Goal: Task Accomplishment & Management: Manage account settings

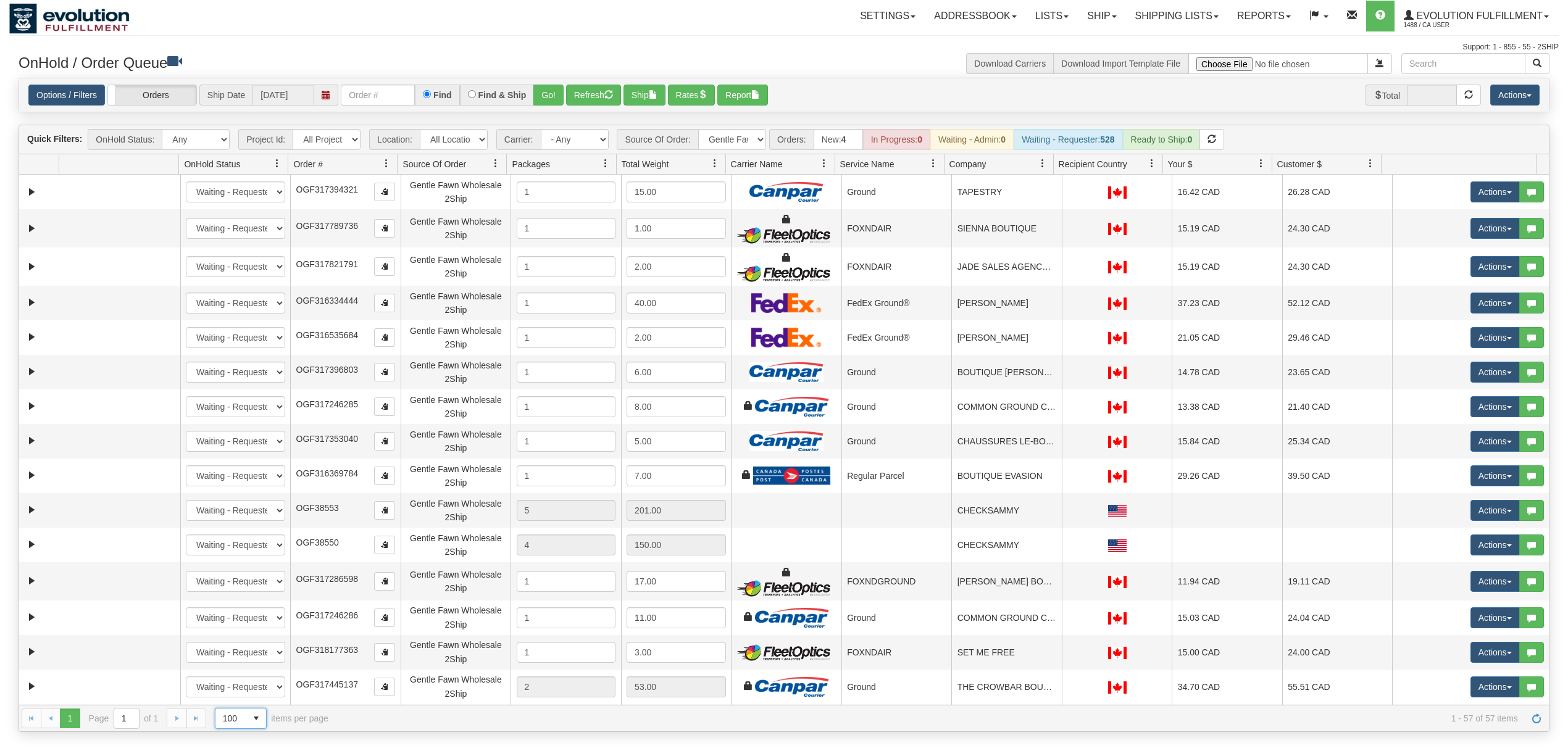
select select "Gentle Fawn Wholesale 2Ship"
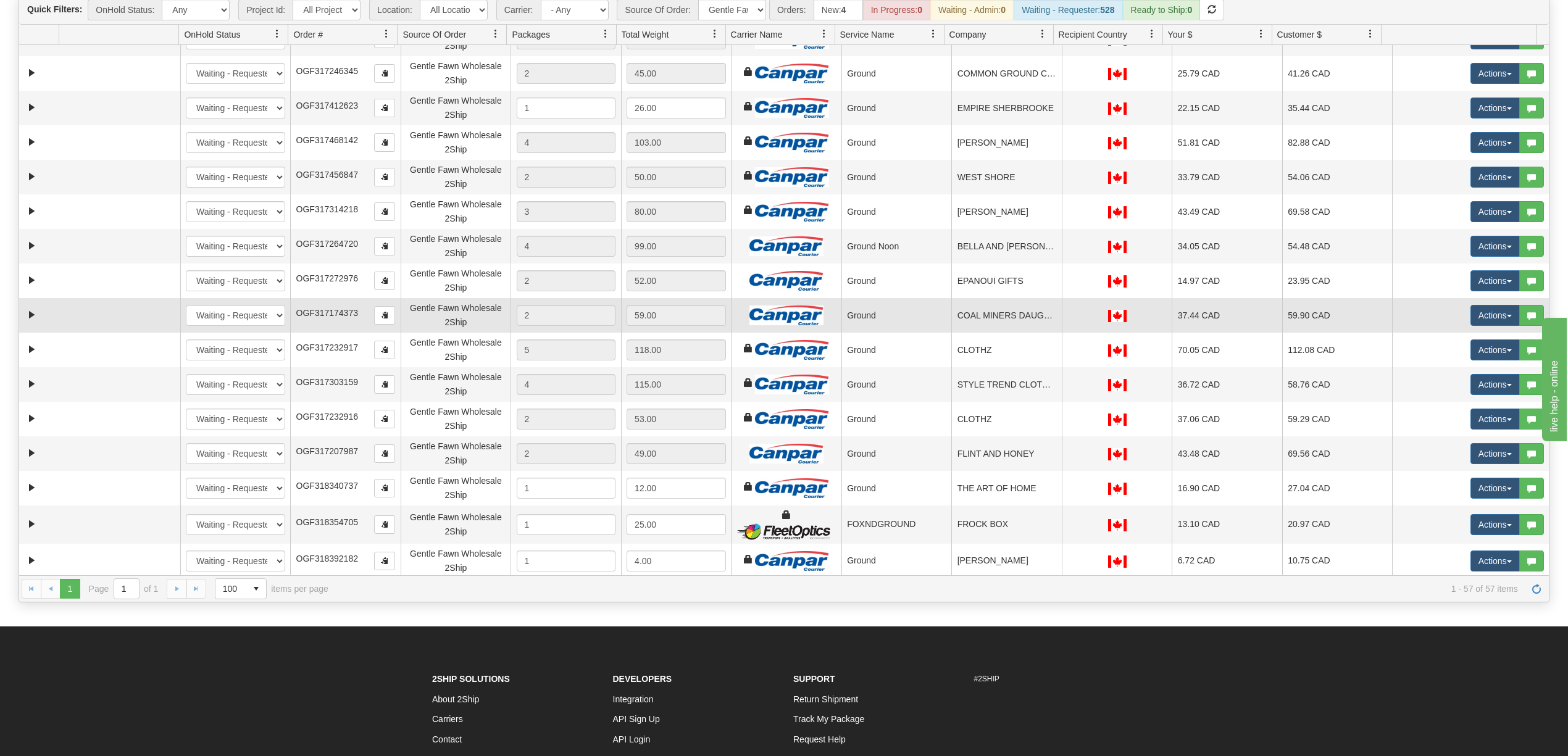
scroll to position [255, 0]
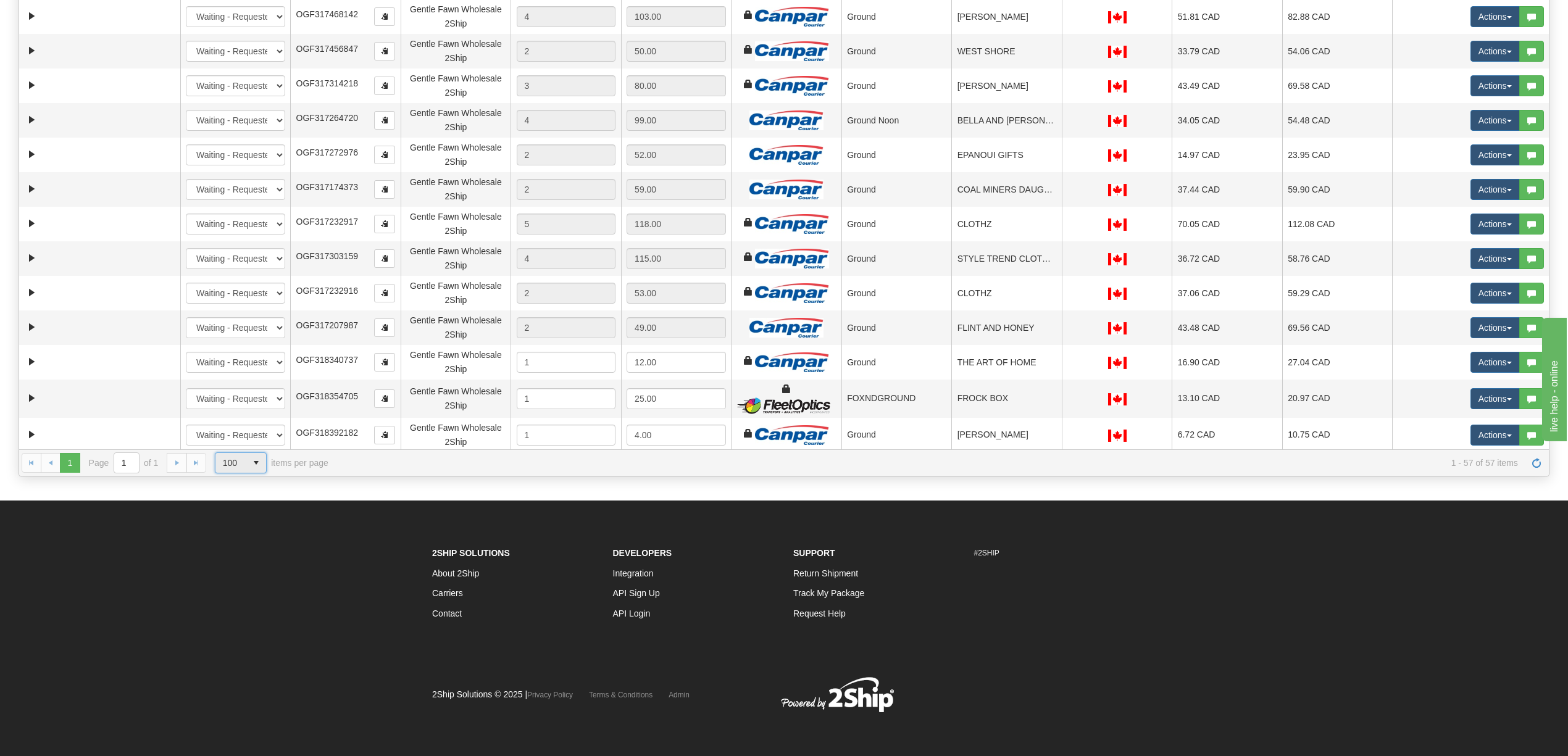
click at [229, 462] on span "100" at bounding box center [230, 462] width 16 height 12
click at [1036, 628] on div "2Ship Solutions About 2Ship Carriers Contact Developers Integration API Sign Up…" at bounding box center [784, 593] width 723 height 101
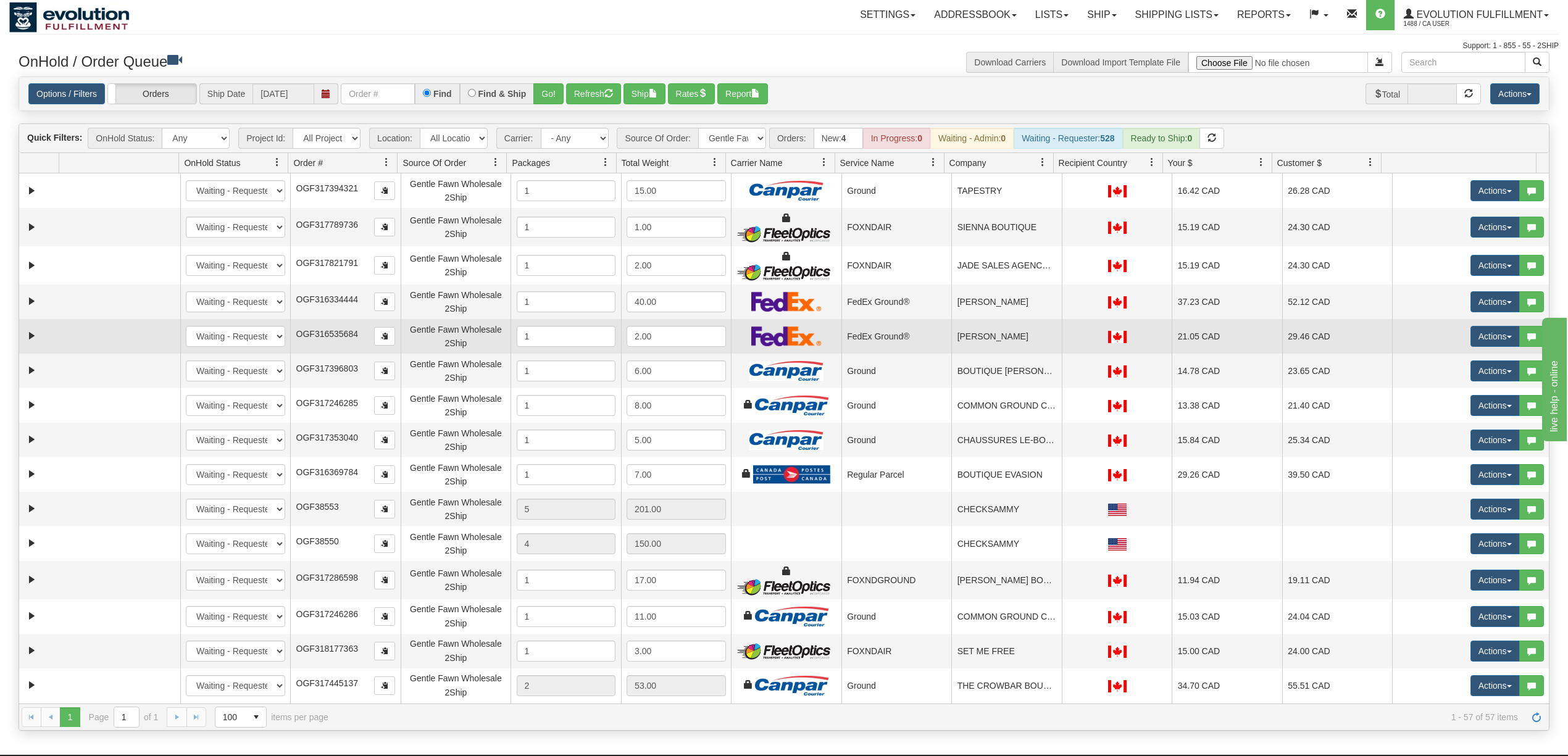
scroll to position [0, 0]
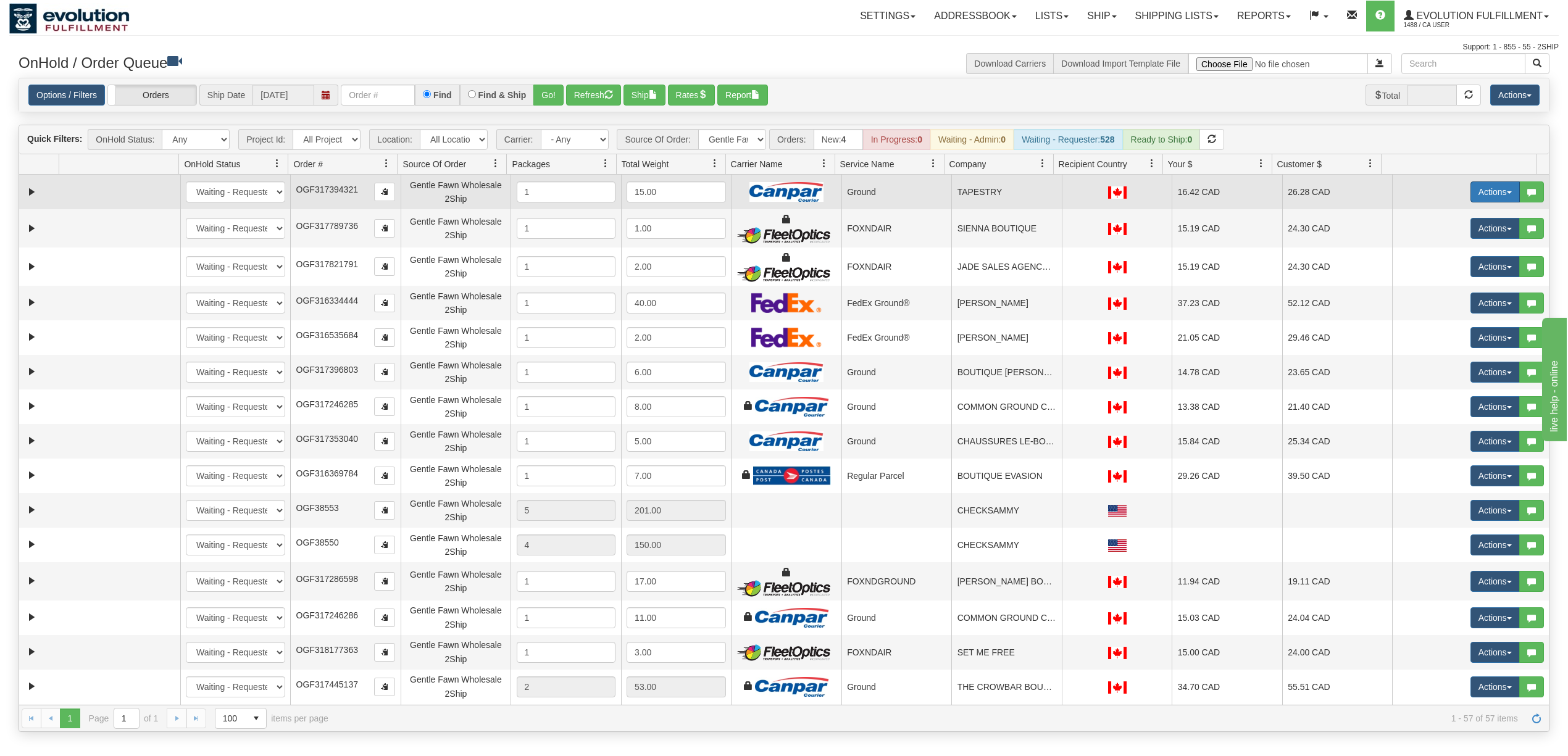
click at [1480, 197] on button "Actions" at bounding box center [1496, 192] width 50 height 21
click at [1434, 281] on span "Delete" at bounding box center [1450, 279] width 33 height 10
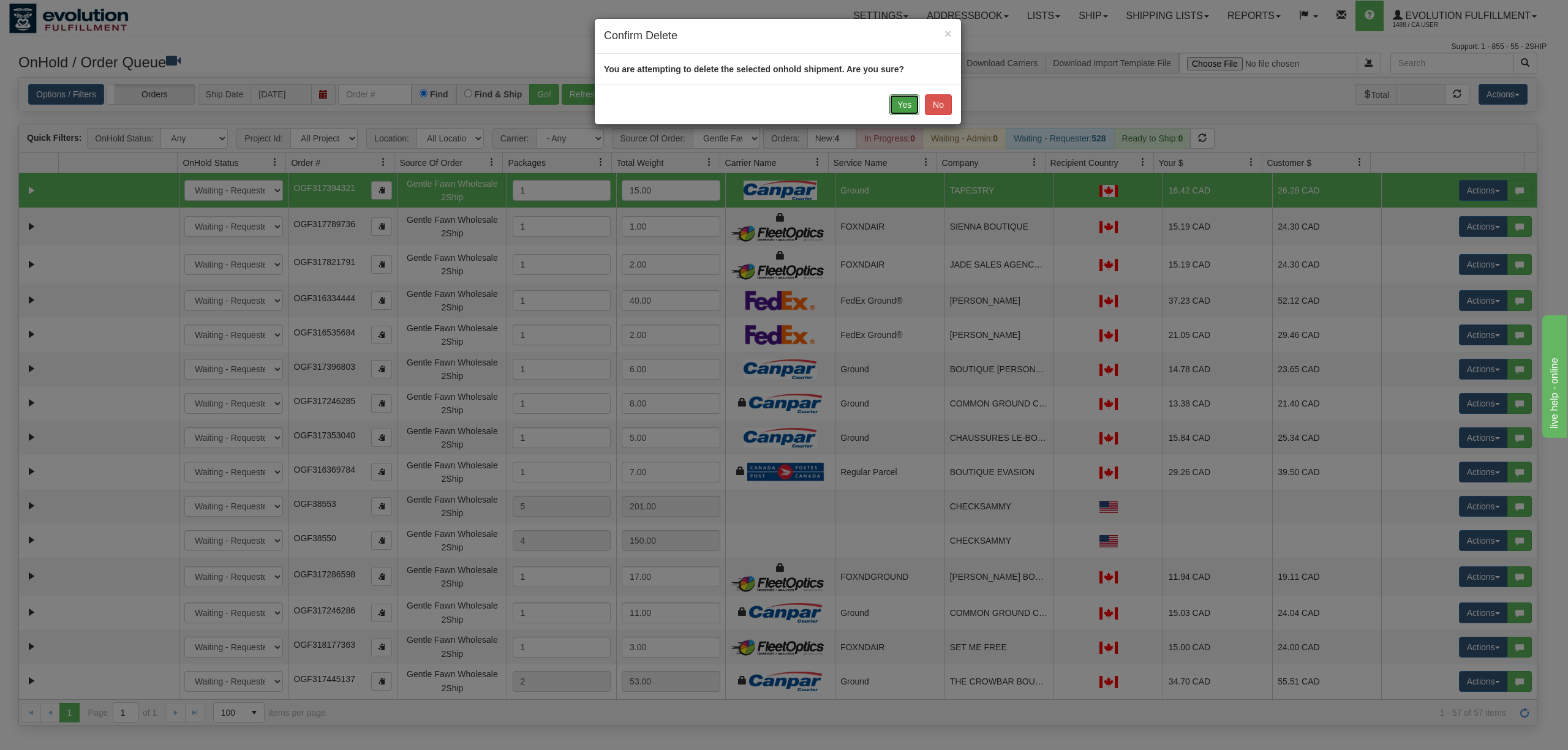
click at [892, 104] on button "Yes" at bounding box center [905, 105] width 30 height 21
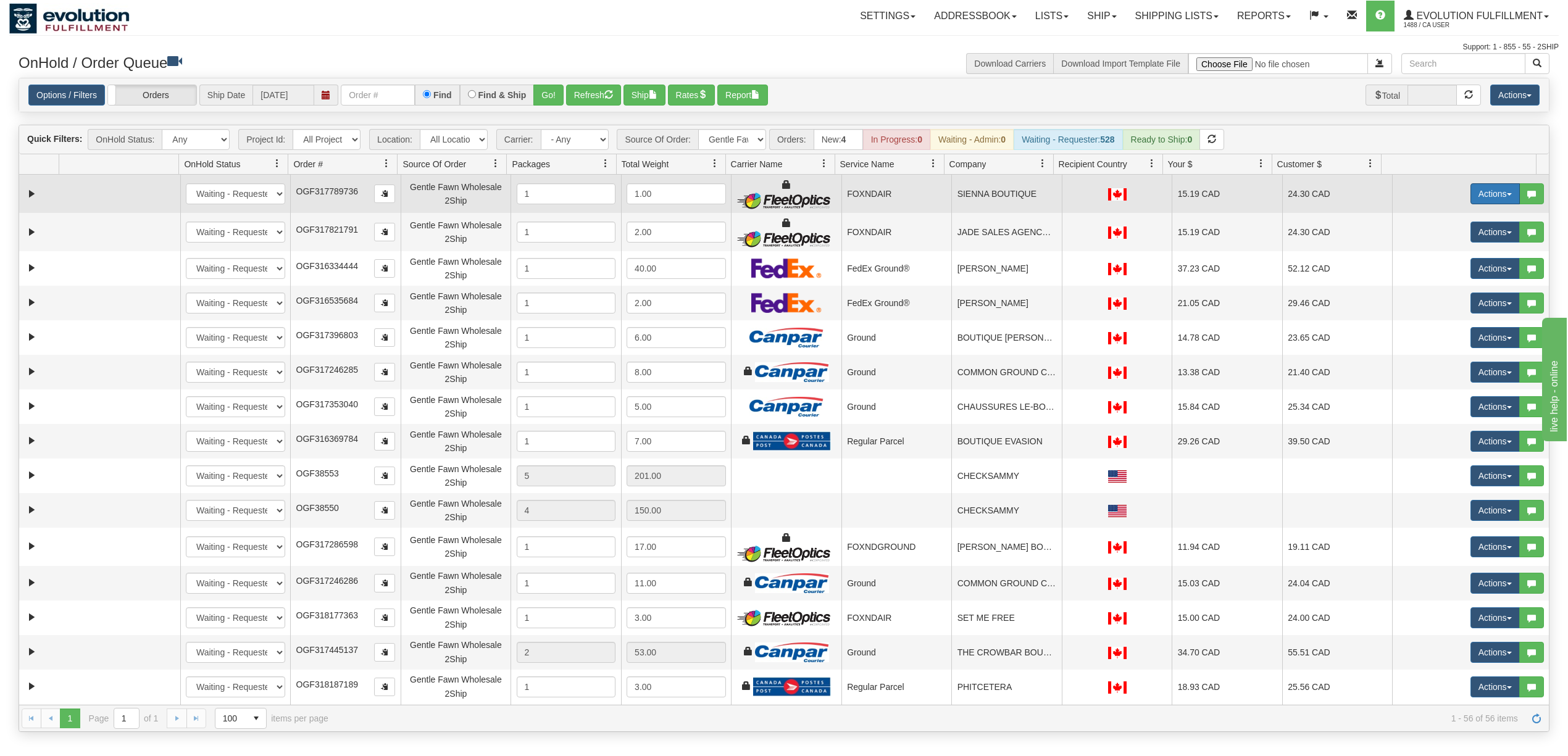
click at [1471, 200] on button "Actions" at bounding box center [1496, 194] width 50 height 21
click at [1435, 280] on span "Delete" at bounding box center [1450, 281] width 33 height 10
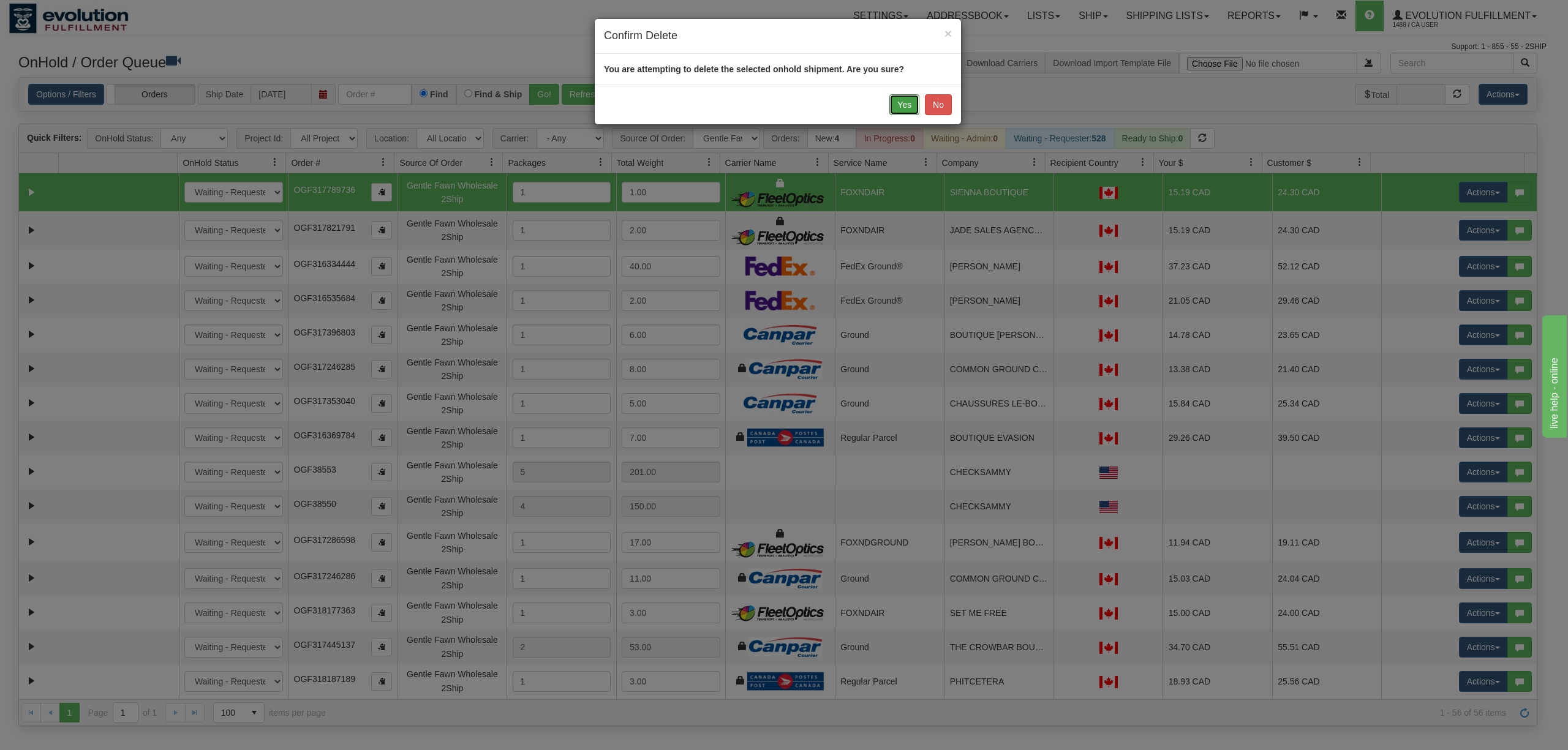
click at [909, 105] on button "Yes" at bounding box center [905, 105] width 30 height 21
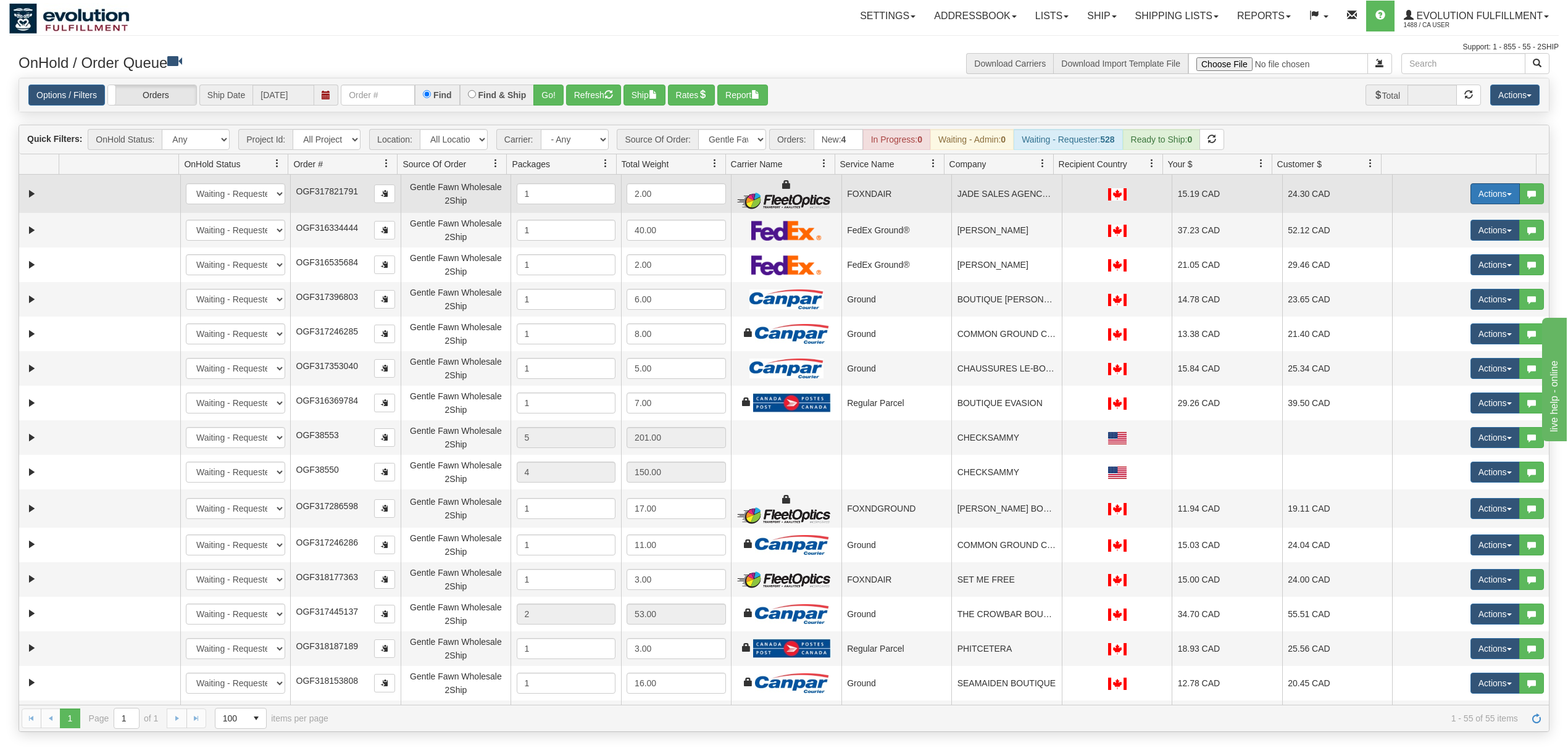
click at [1475, 197] on button "Actions" at bounding box center [1496, 194] width 50 height 21
click at [1451, 286] on span "Delete" at bounding box center [1450, 281] width 33 height 10
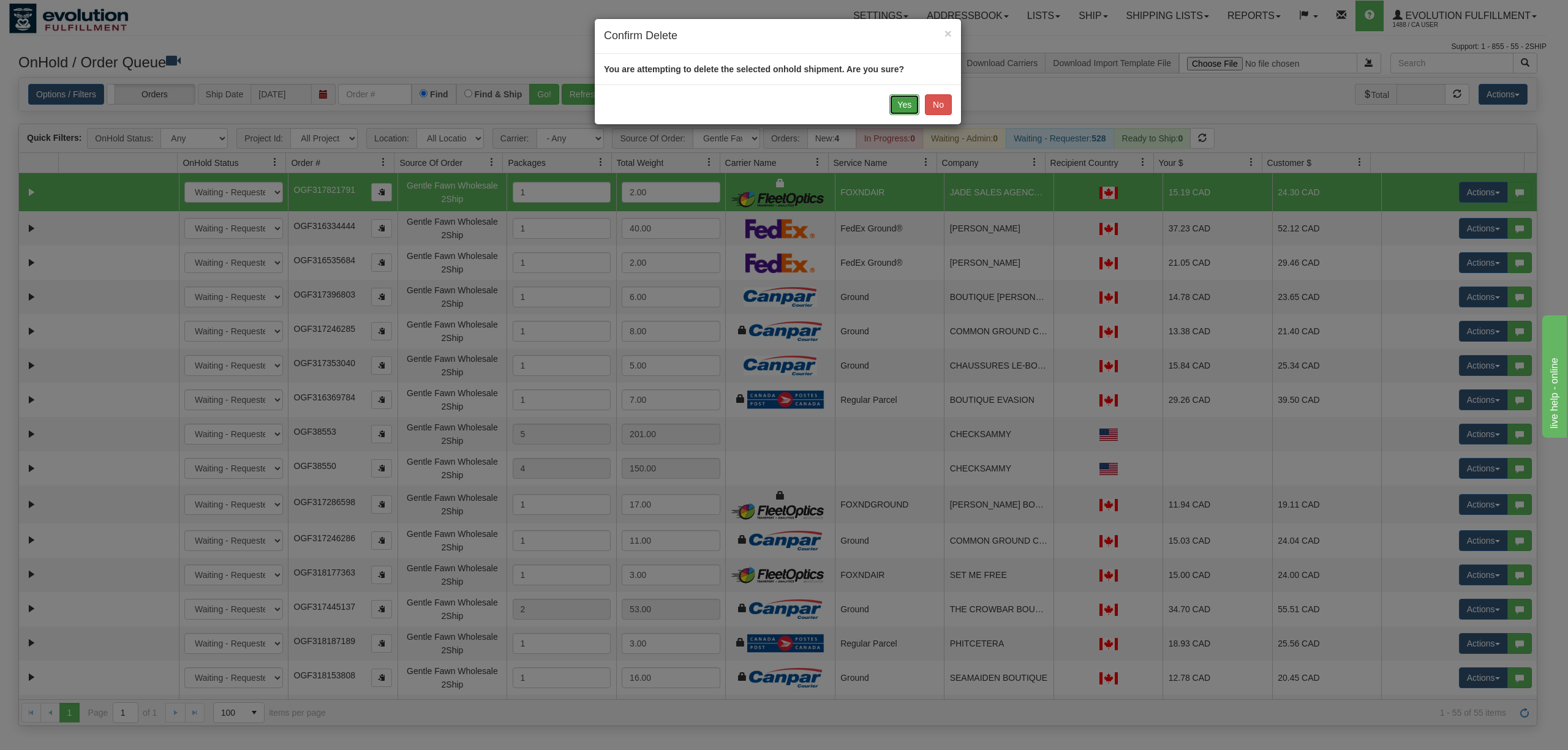
click at [898, 101] on button "Yes" at bounding box center [905, 105] width 30 height 21
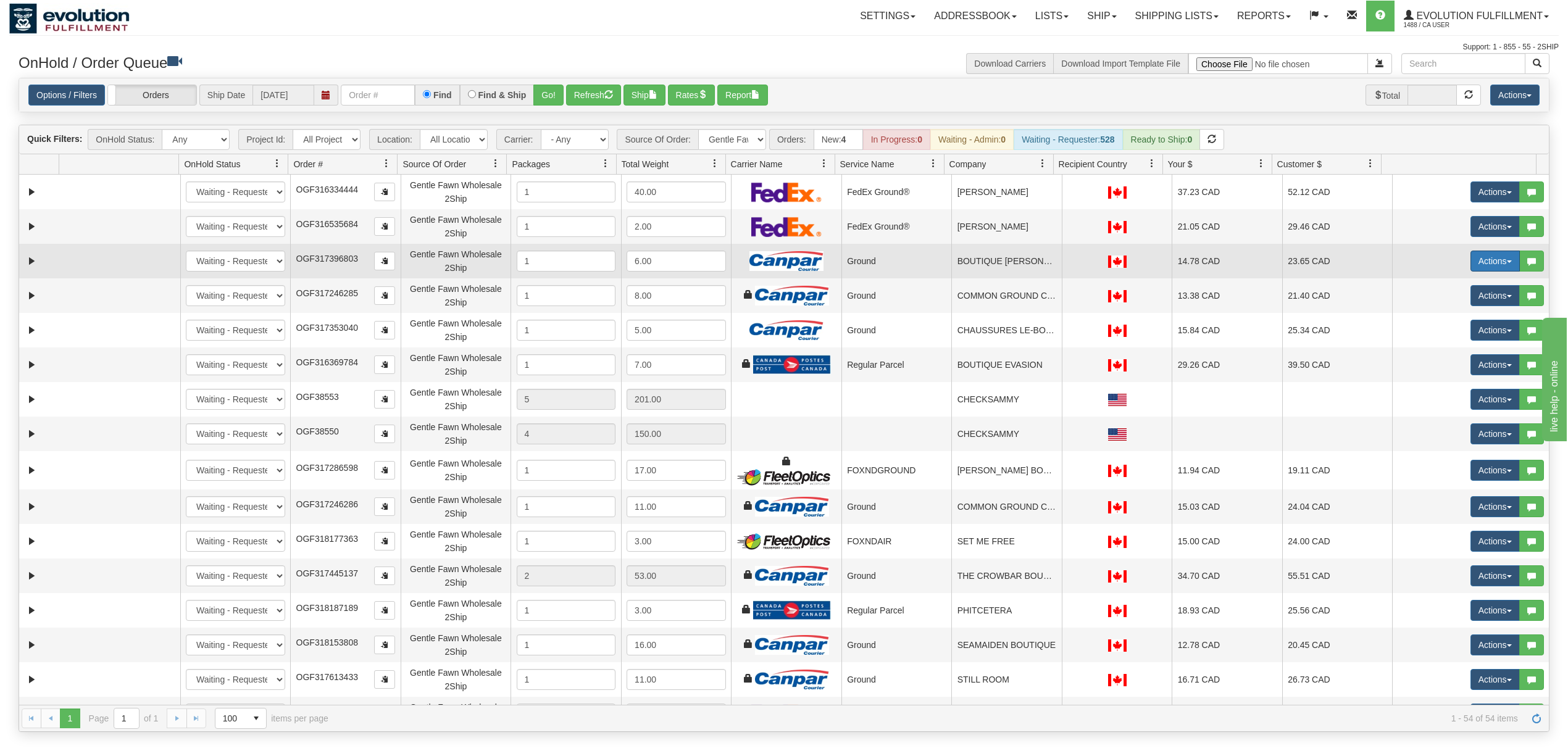
click at [1487, 265] on button "Actions" at bounding box center [1496, 261] width 50 height 21
click at [1437, 354] on span "Delete" at bounding box center [1450, 348] width 33 height 10
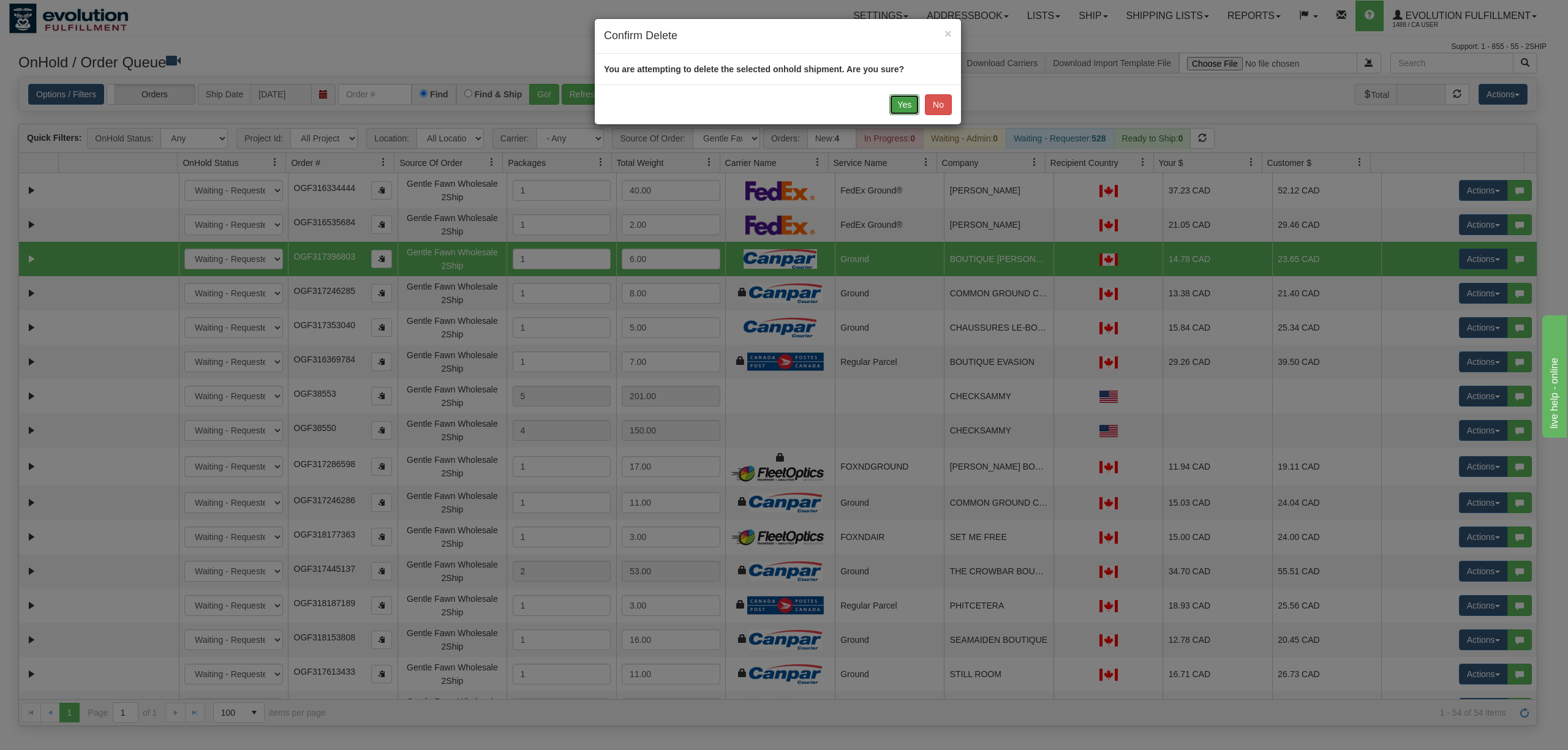
click at [900, 109] on button "Yes" at bounding box center [905, 105] width 30 height 21
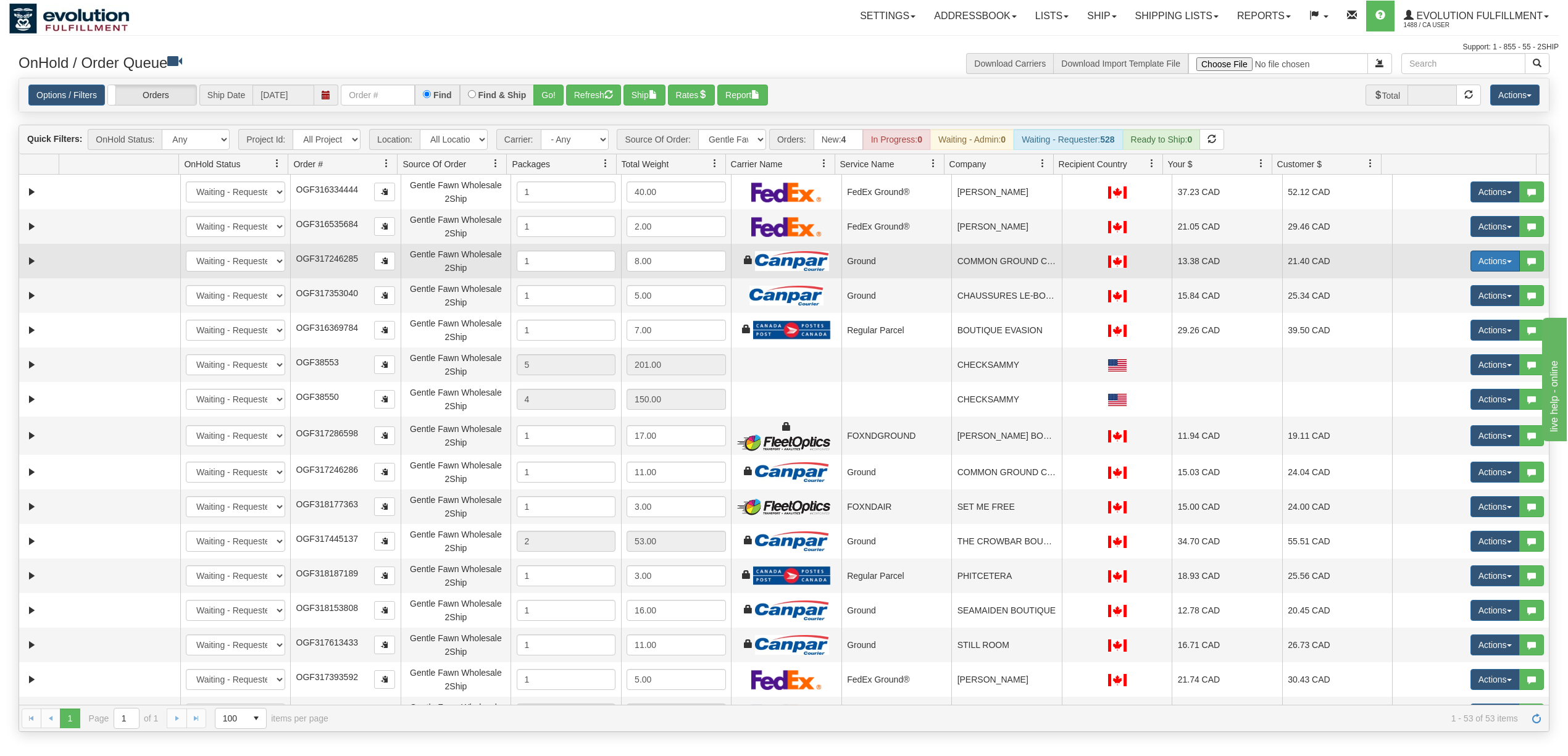
click at [1480, 264] on button "Actions" at bounding box center [1496, 261] width 50 height 21
click at [1446, 346] on span "Delete" at bounding box center [1450, 348] width 33 height 10
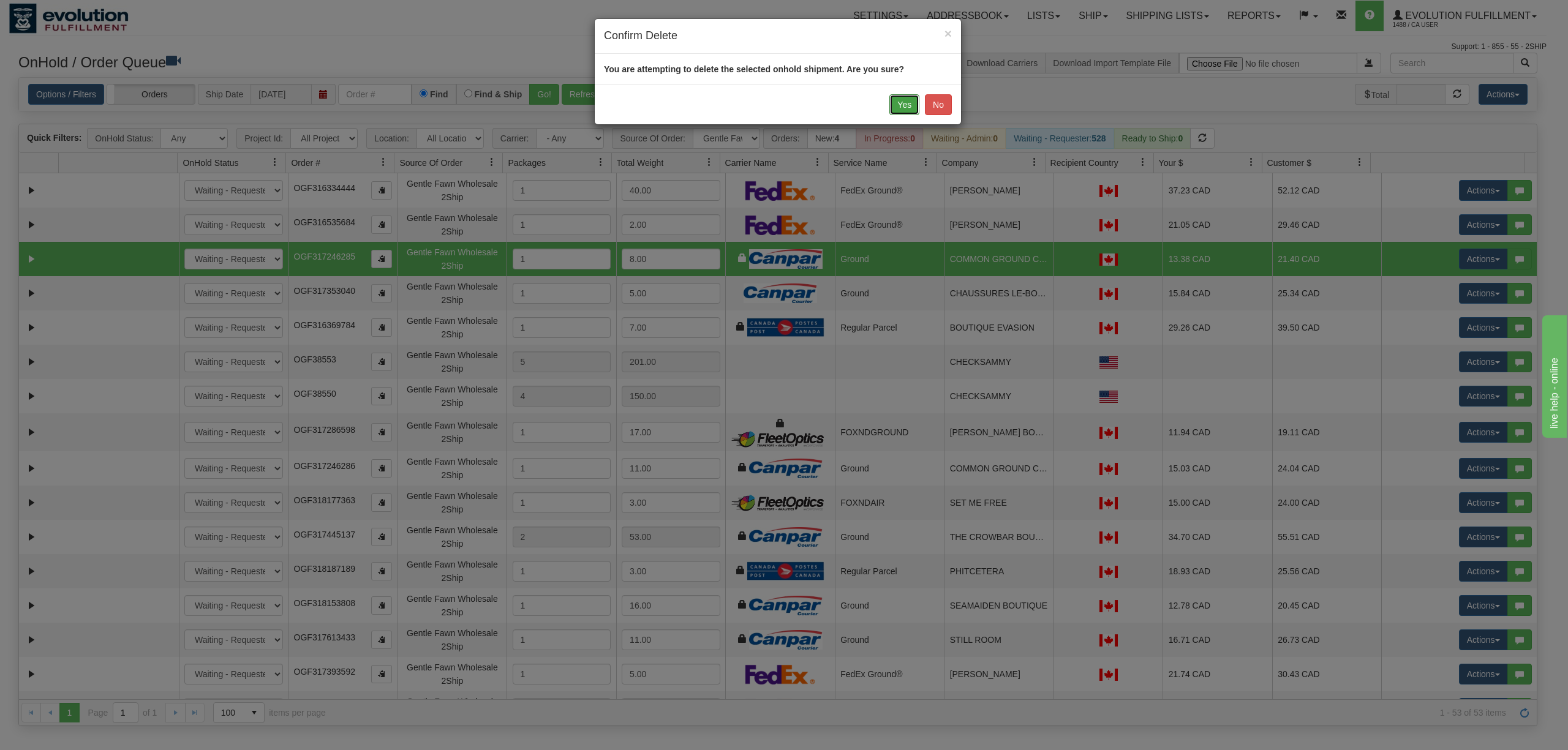
click at [909, 111] on button "Yes" at bounding box center [905, 105] width 30 height 21
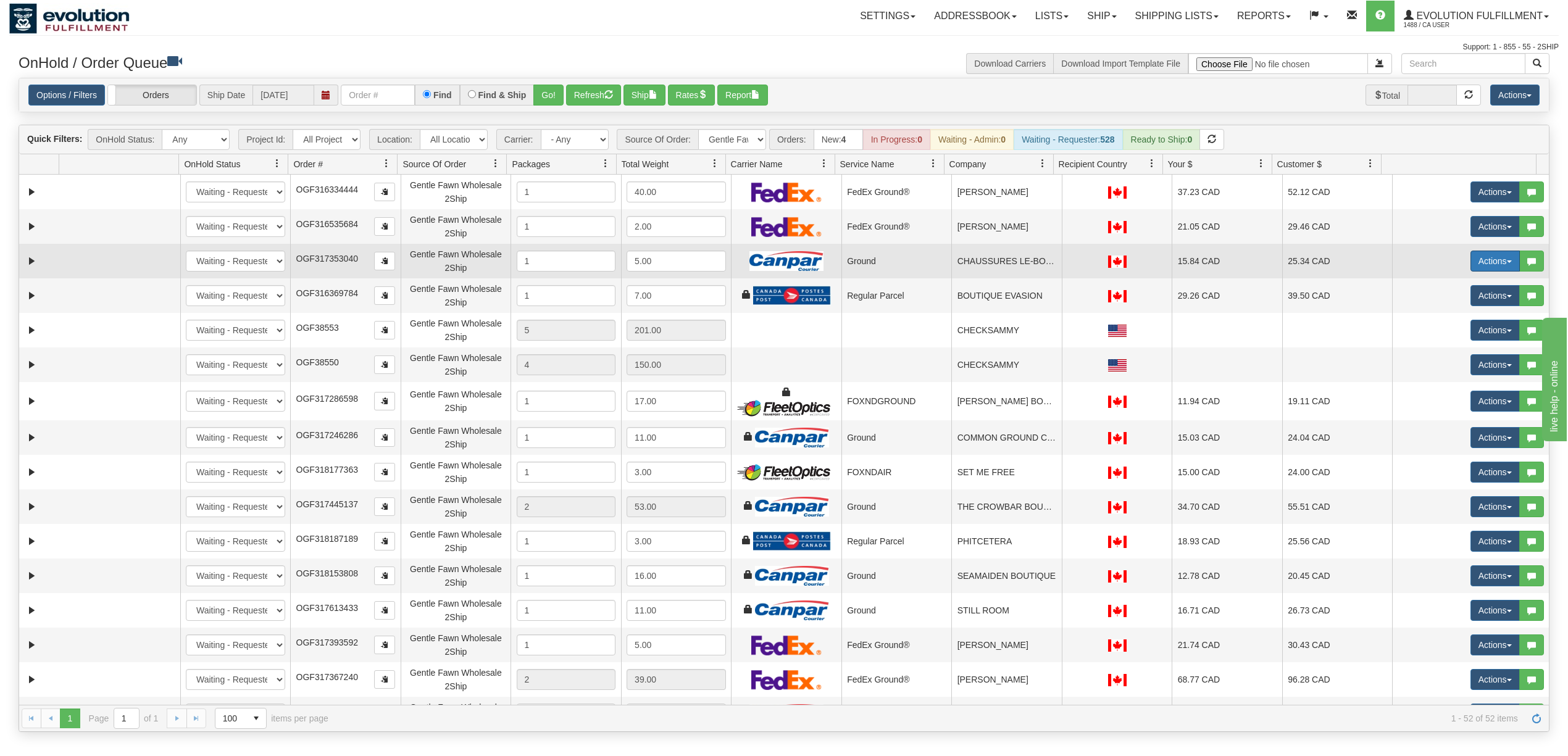
click at [1475, 263] on button "Actions" at bounding box center [1496, 261] width 50 height 21
click at [1462, 356] on link "Delete" at bounding box center [1470, 349] width 99 height 16
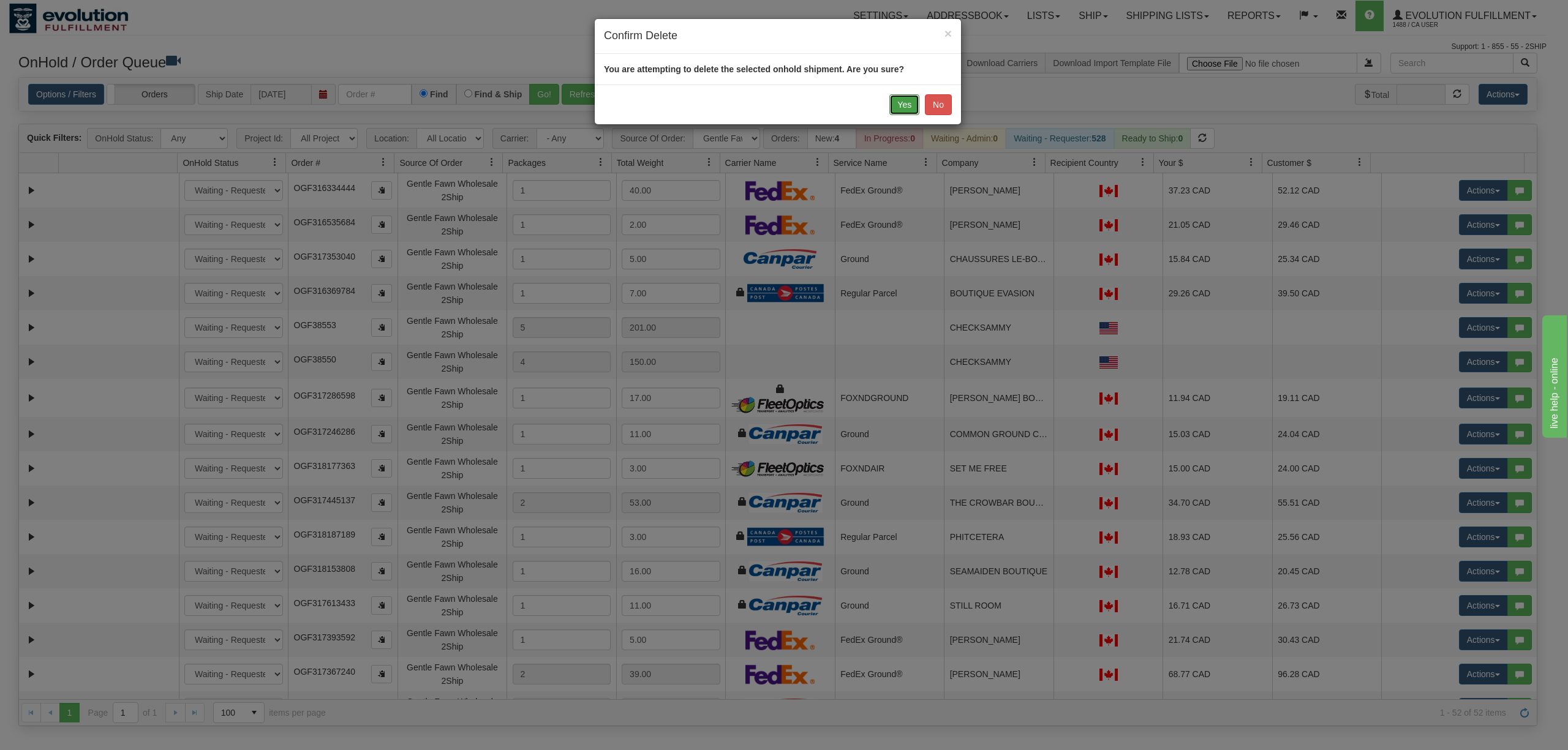
click at [892, 104] on button "Yes" at bounding box center [905, 105] width 30 height 21
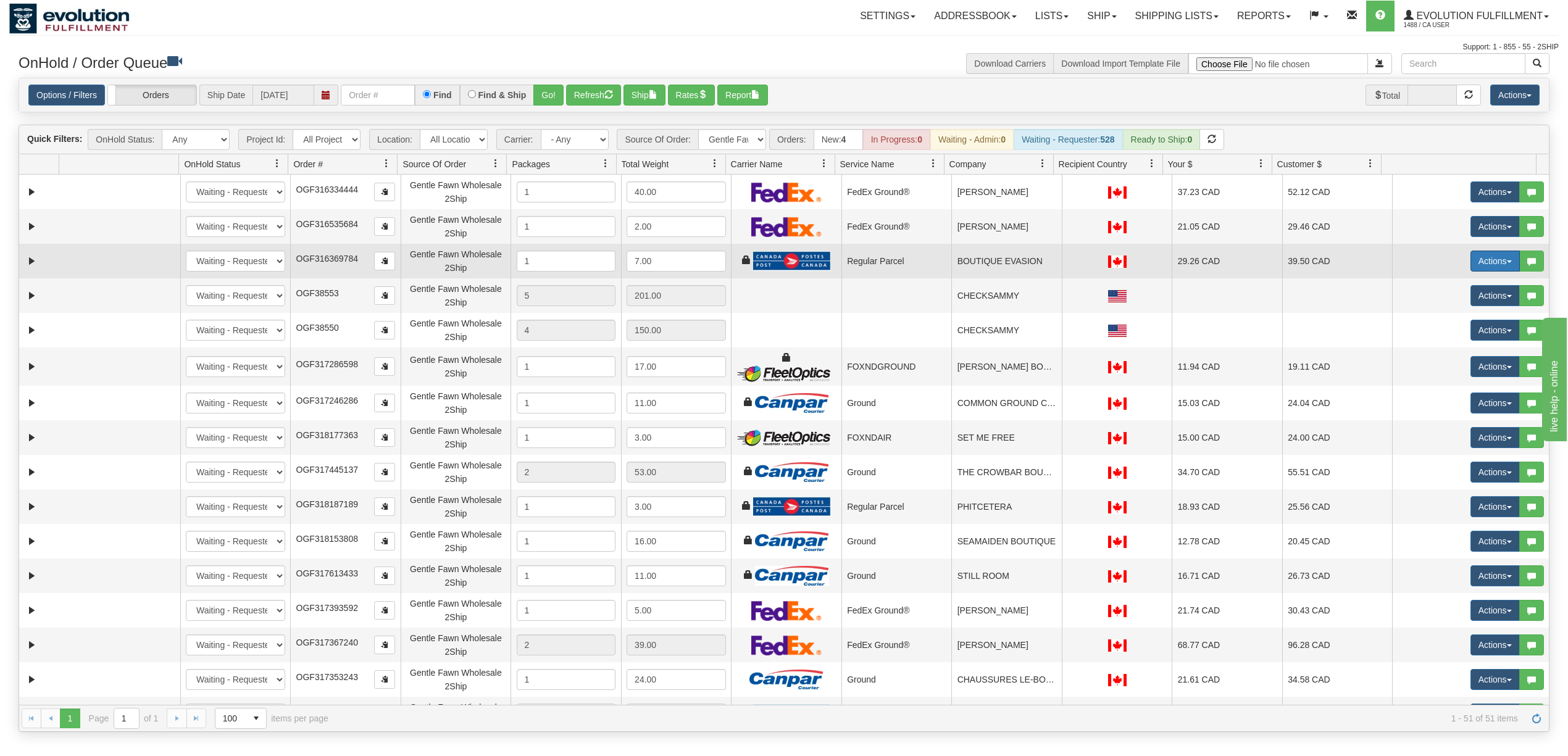
drag, startPoint x: 1475, startPoint y: 265, endPoint x: 1470, endPoint y: 273, distance: 9.4
click at [1475, 265] on button "Actions" at bounding box center [1496, 261] width 50 height 21
click at [1449, 349] on span "Delete" at bounding box center [1450, 348] width 33 height 10
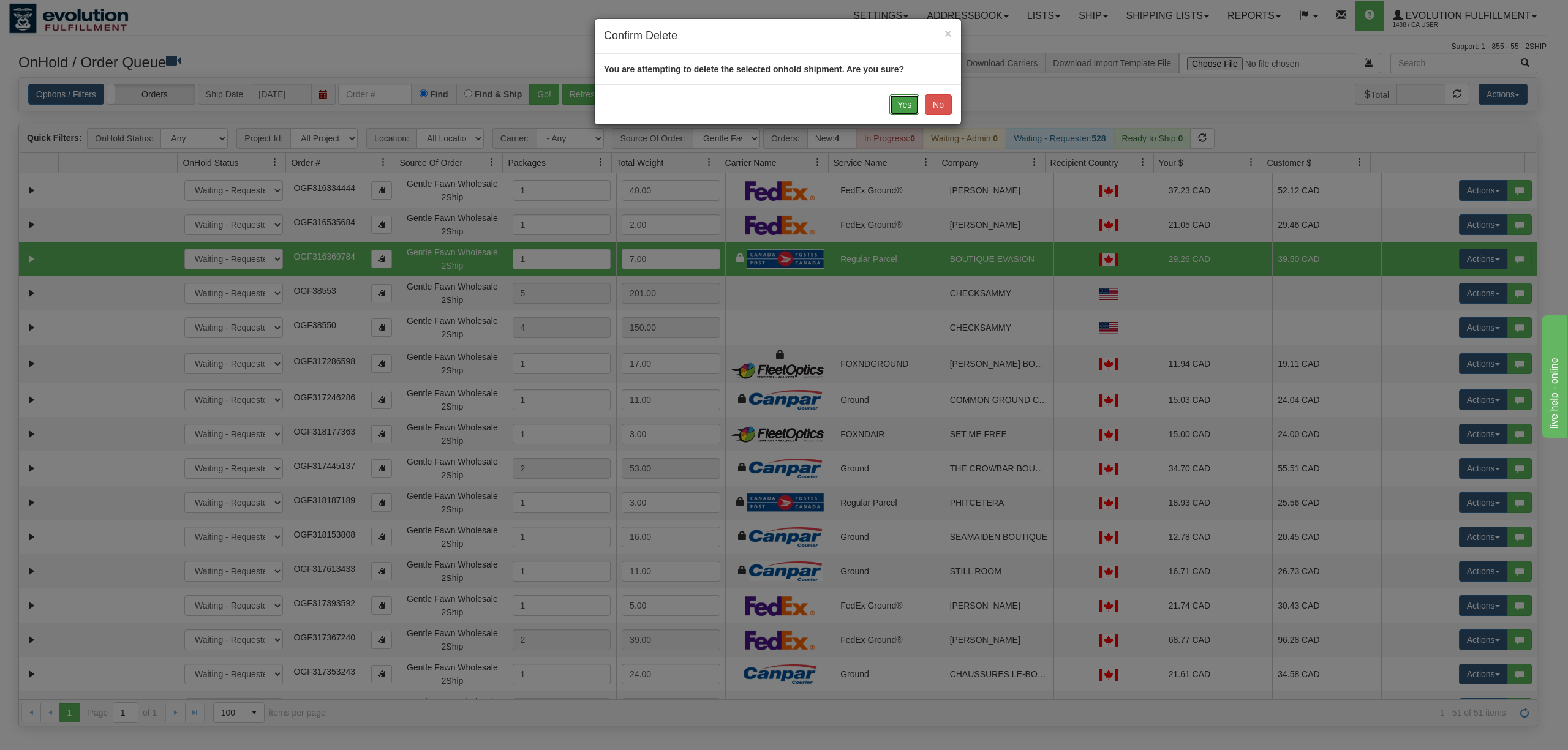
click at [894, 109] on button "Yes" at bounding box center [905, 105] width 30 height 21
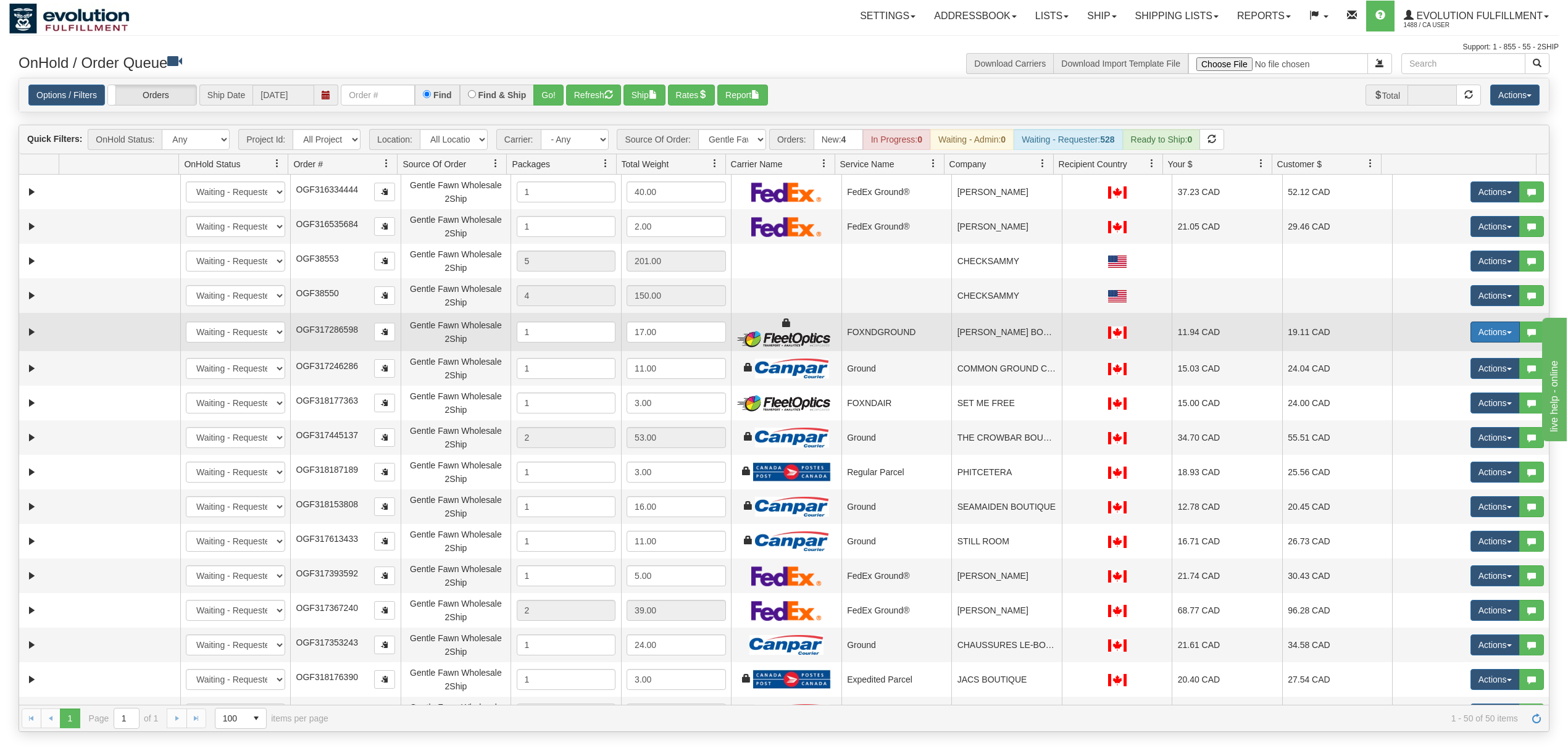
click at [1482, 332] on button "Actions" at bounding box center [1496, 333] width 50 height 21
click at [1446, 422] on span "Delete" at bounding box center [1450, 419] width 33 height 10
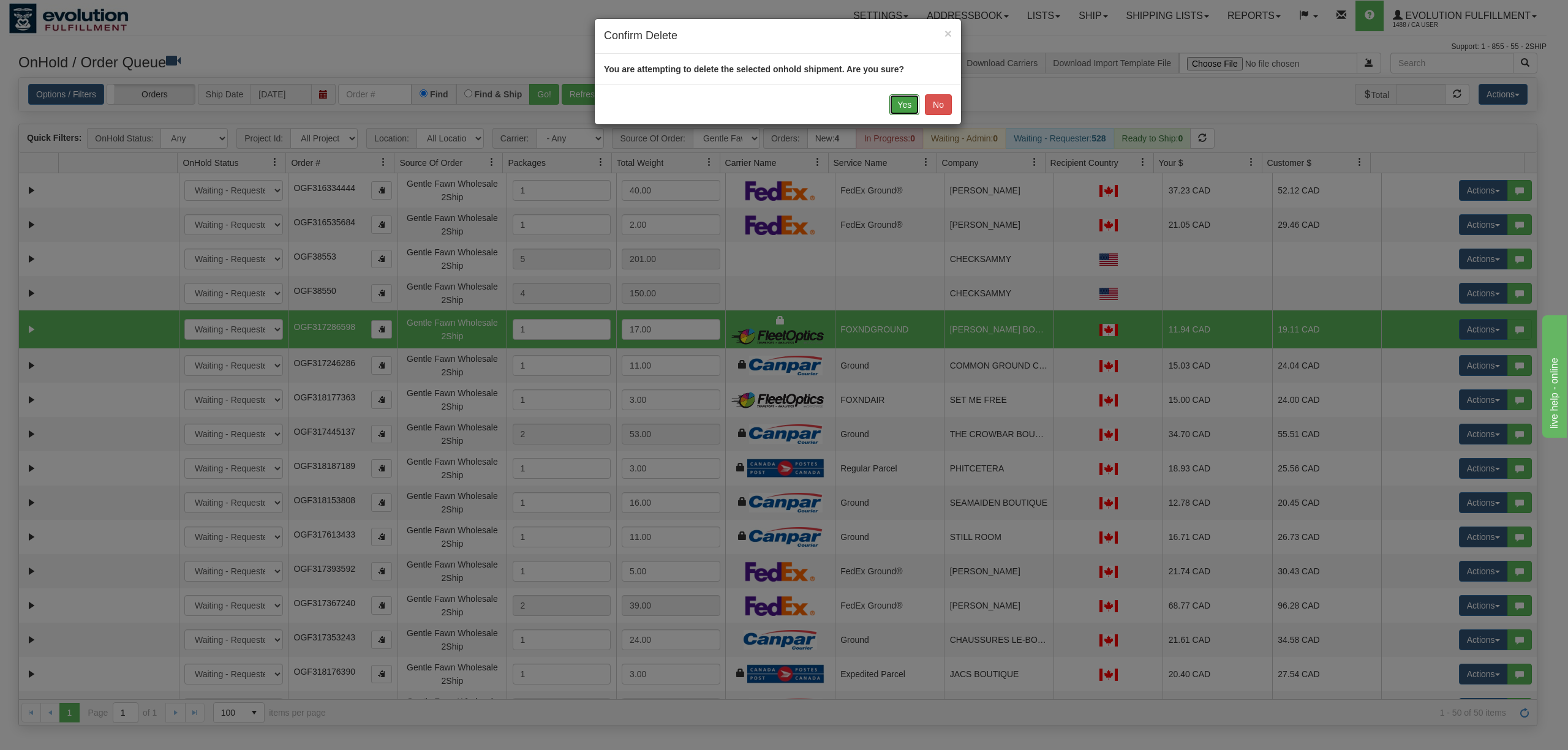
click at [908, 106] on button "Yes" at bounding box center [905, 105] width 30 height 21
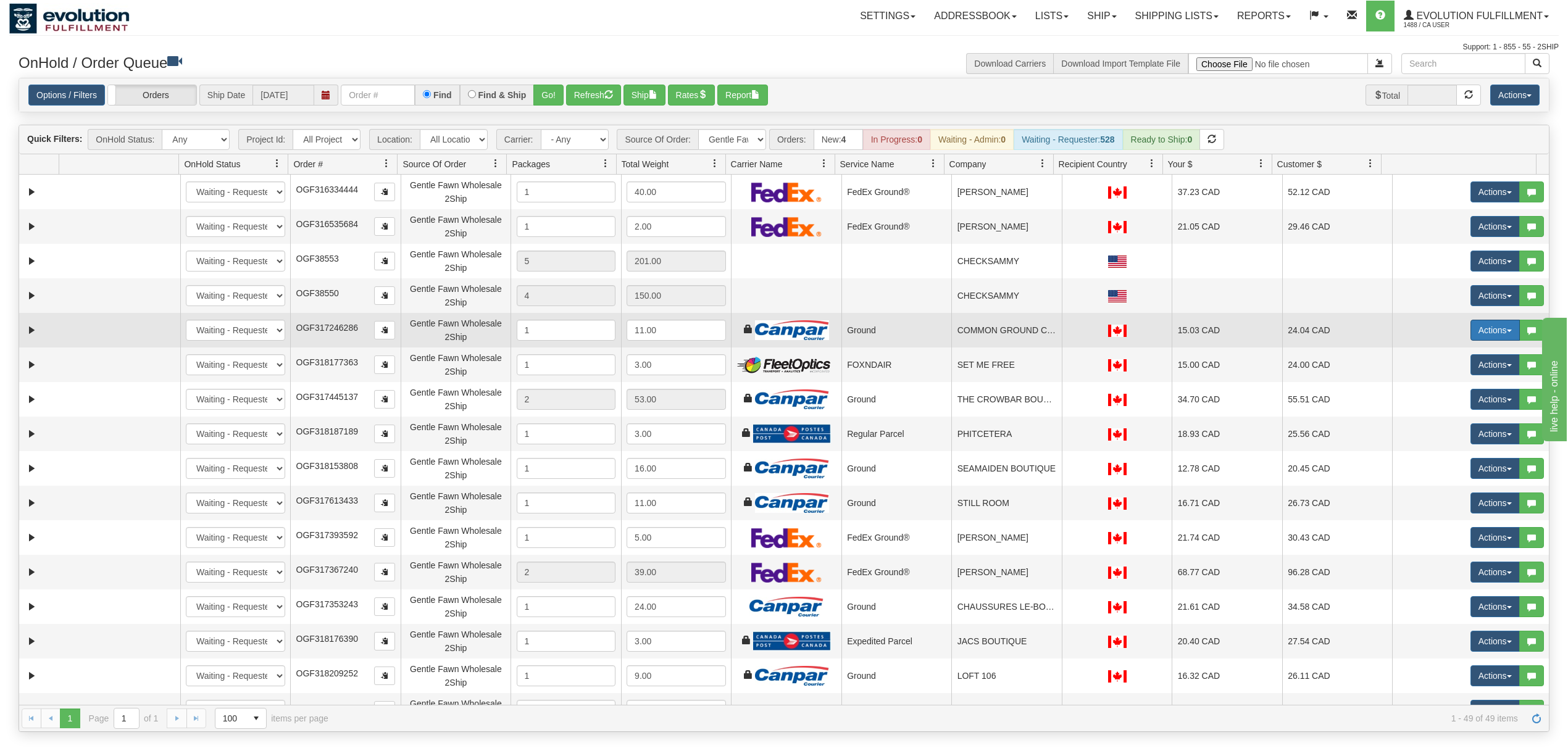
click at [1471, 334] on button "Actions" at bounding box center [1496, 330] width 50 height 21
click at [1445, 422] on span "Delete" at bounding box center [1450, 417] width 33 height 10
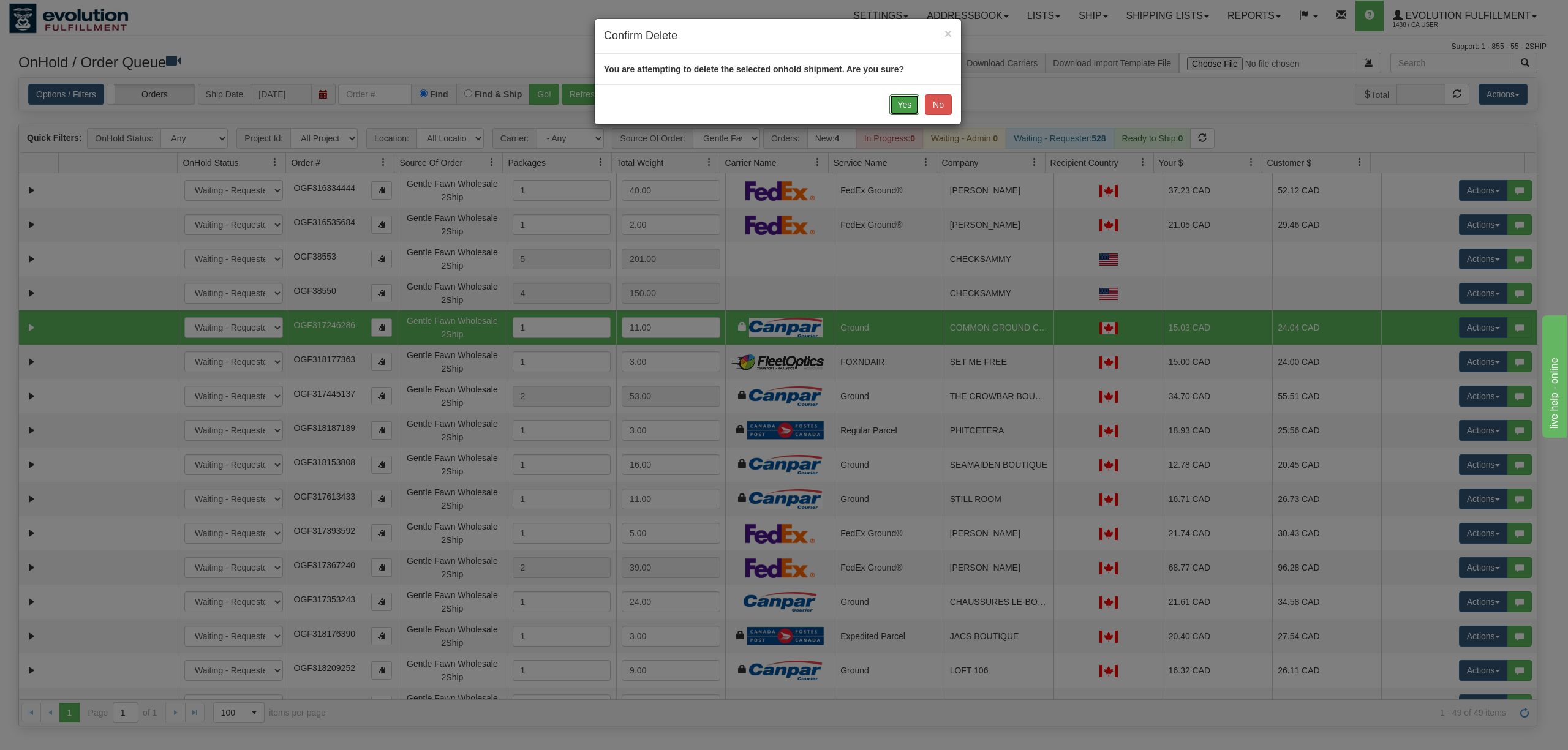
click at [901, 101] on button "Yes" at bounding box center [905, 105] width 30 height 21
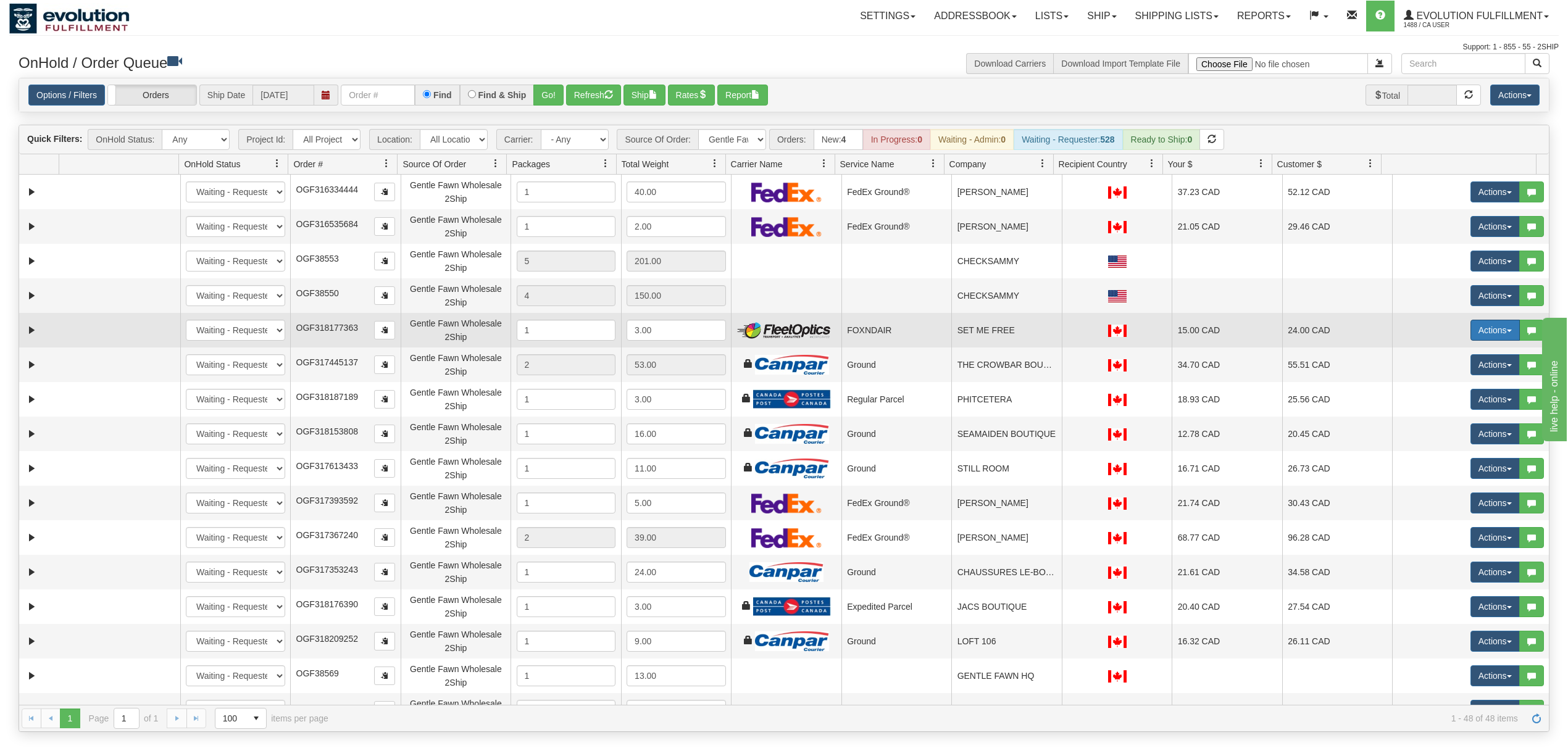
click at [1495, 338] on button "Actions" at bounding box center [1496, 330] width 50 height 21
click at [1453, 416] on link "Delete" at bounding box center [1470, 418] width 99 height 16
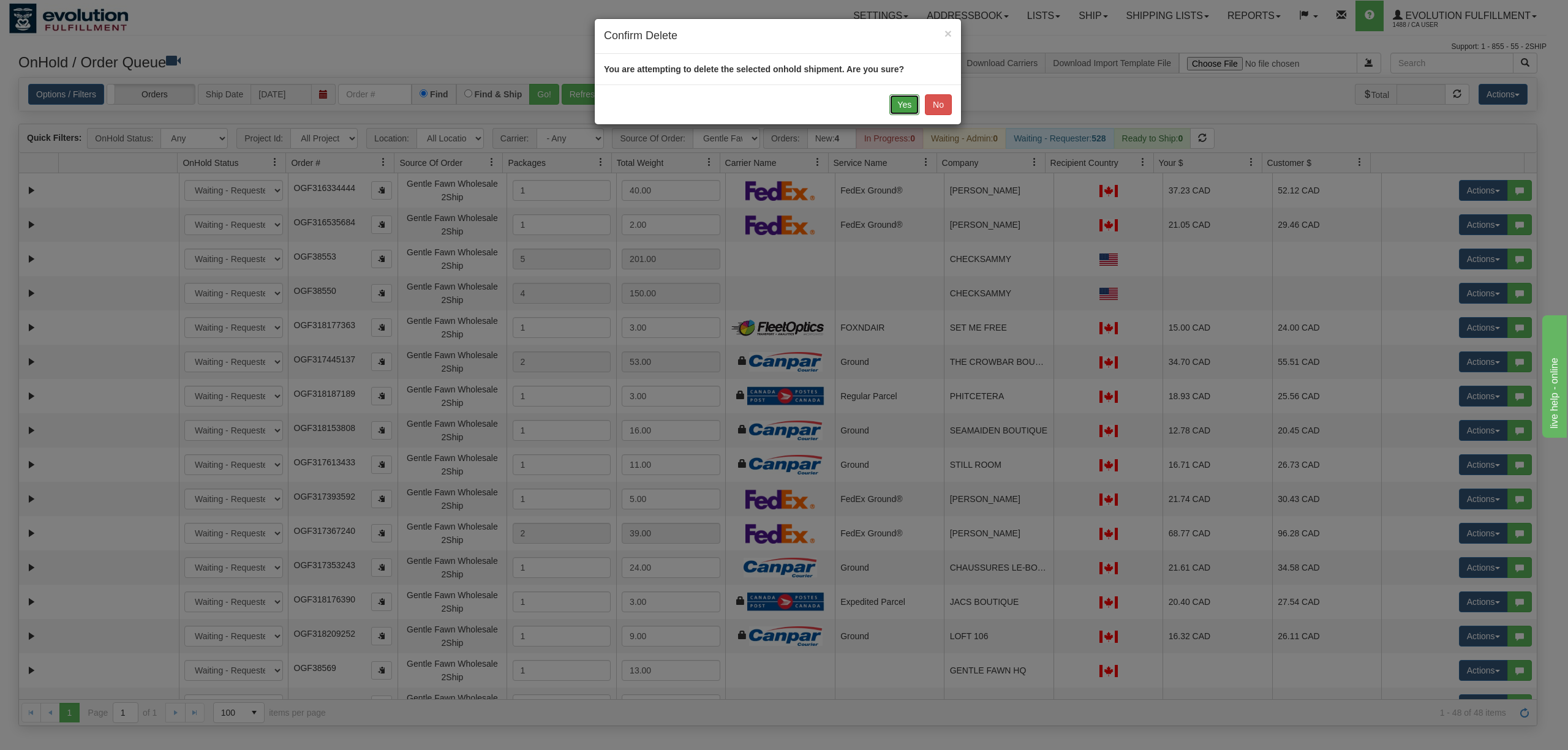
click at [900, 113] on button "Yes" at bounding box center [905, 105] width 30 height 21
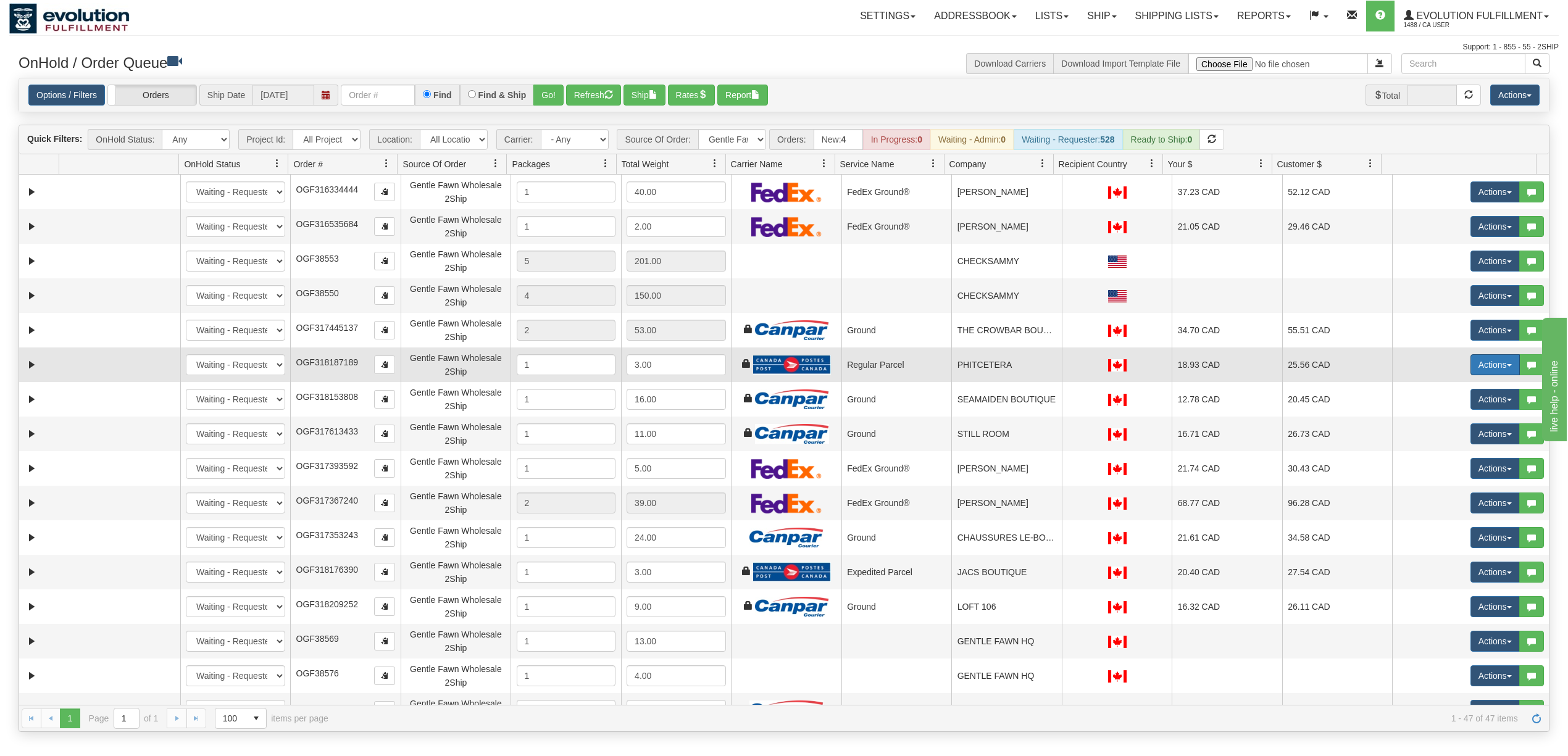
click at [1484, 358] on button "Actions" at bounding box center [1496, 365] width 50 height 21
click at [1440, 461] on link "Delete" at bounding box center [1470, 453] width 99 height 16
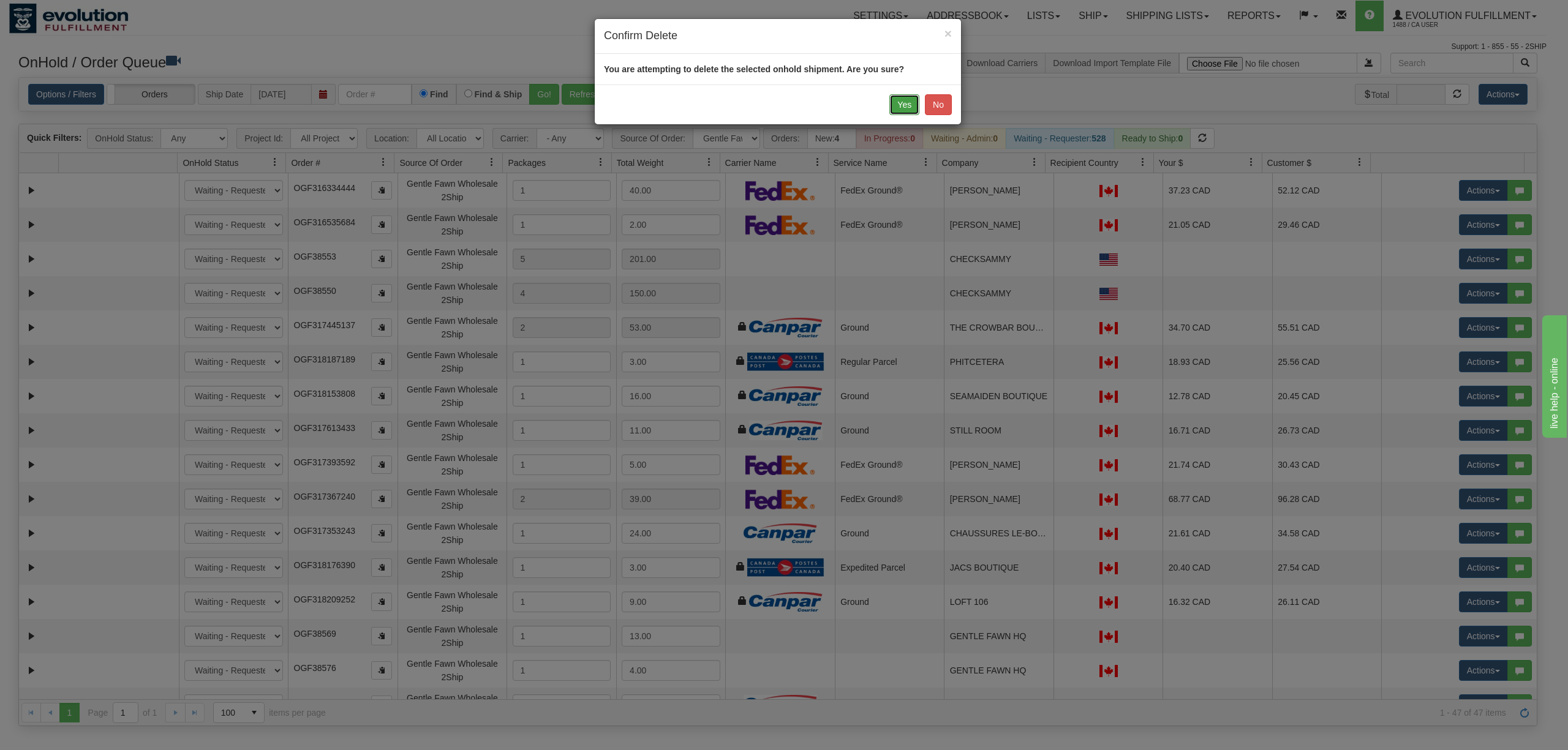
click at [907, 106] on button "Yes" at bounding box center [905, 105] width 30 height 21
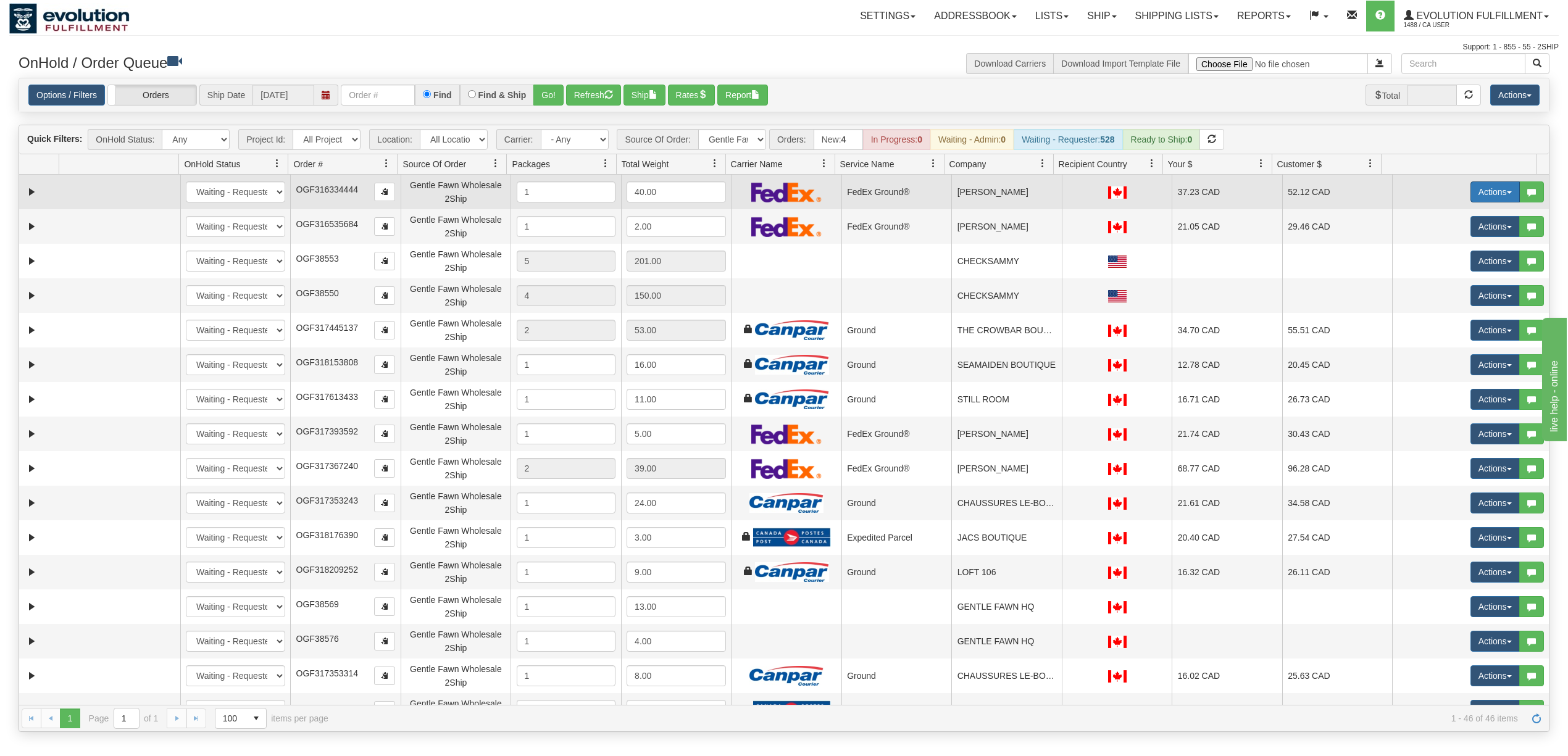
click at [1471, 194] on button "Actions" at bounding box center [1496, 192] width 50 height 21
click at [1438, 281] on span "Delete" at bounding box center [1450, 279] width 33 height 10
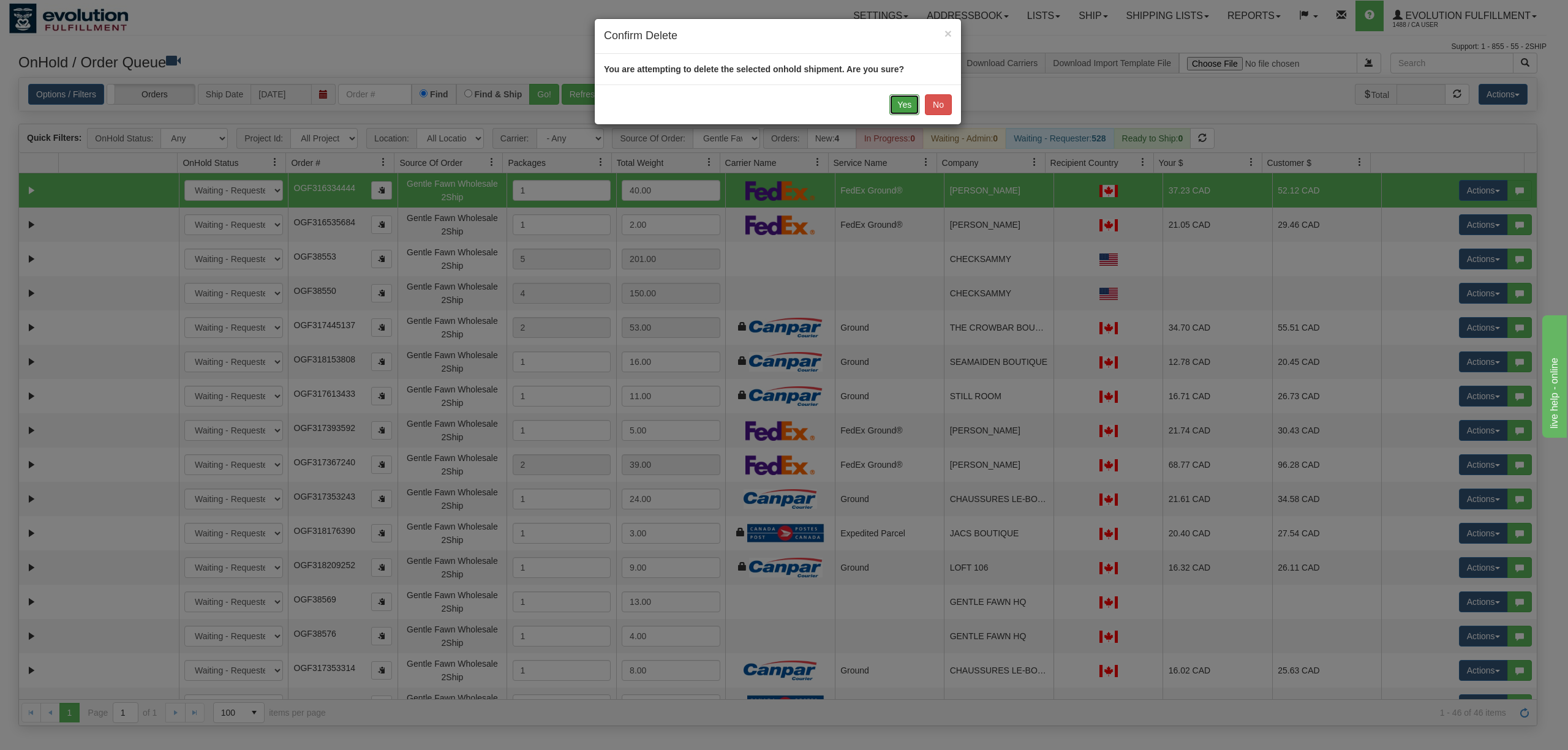
click at [907, 107] on button "Yes" at bounding box center [905, 105] width 30 height 21
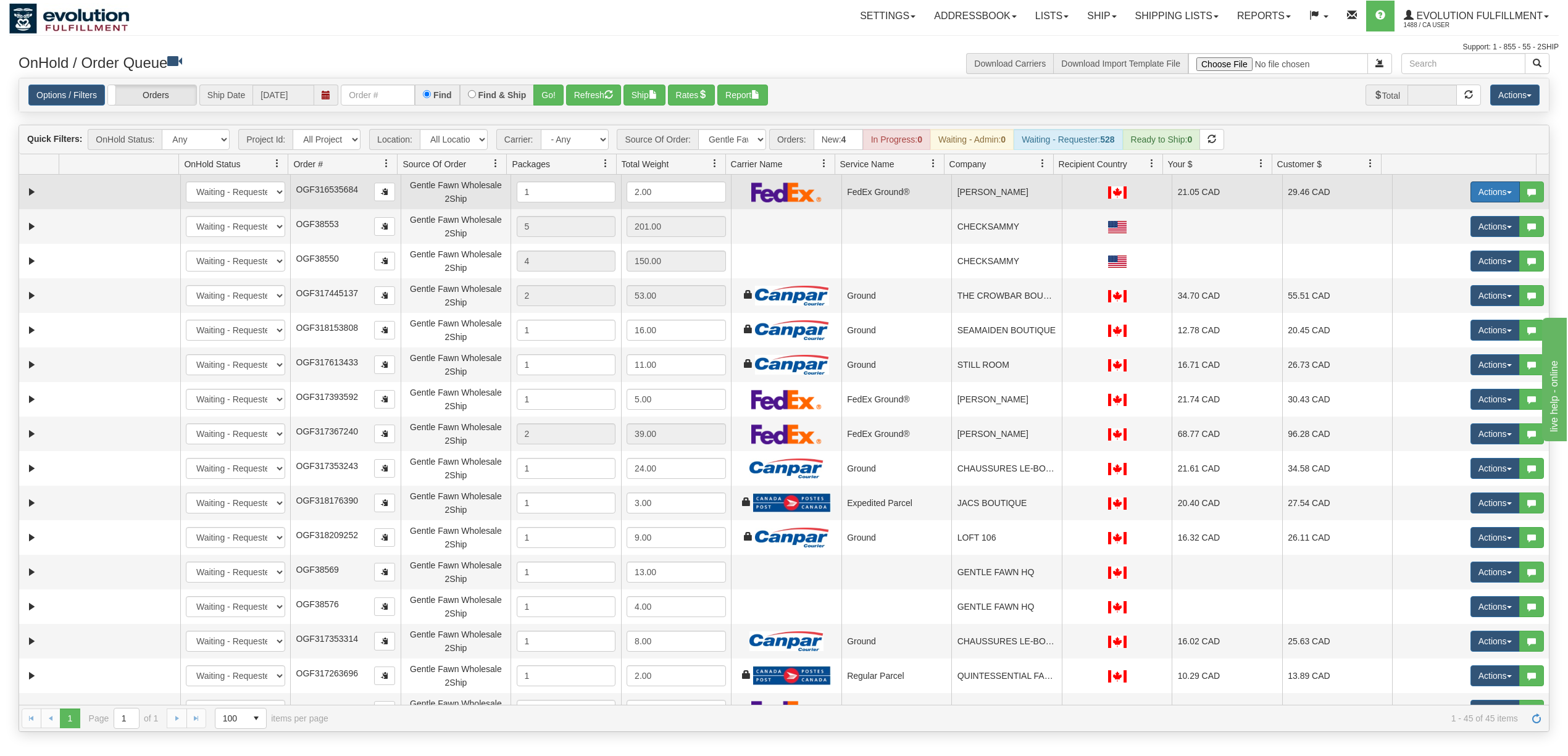
click at [1472, 190] on button "Actions" at bounding box center [1496, 192] width 50 height 21
click at [1442, 281] on span "Delete" at bounding box center [1450, 279] width 33 height 10
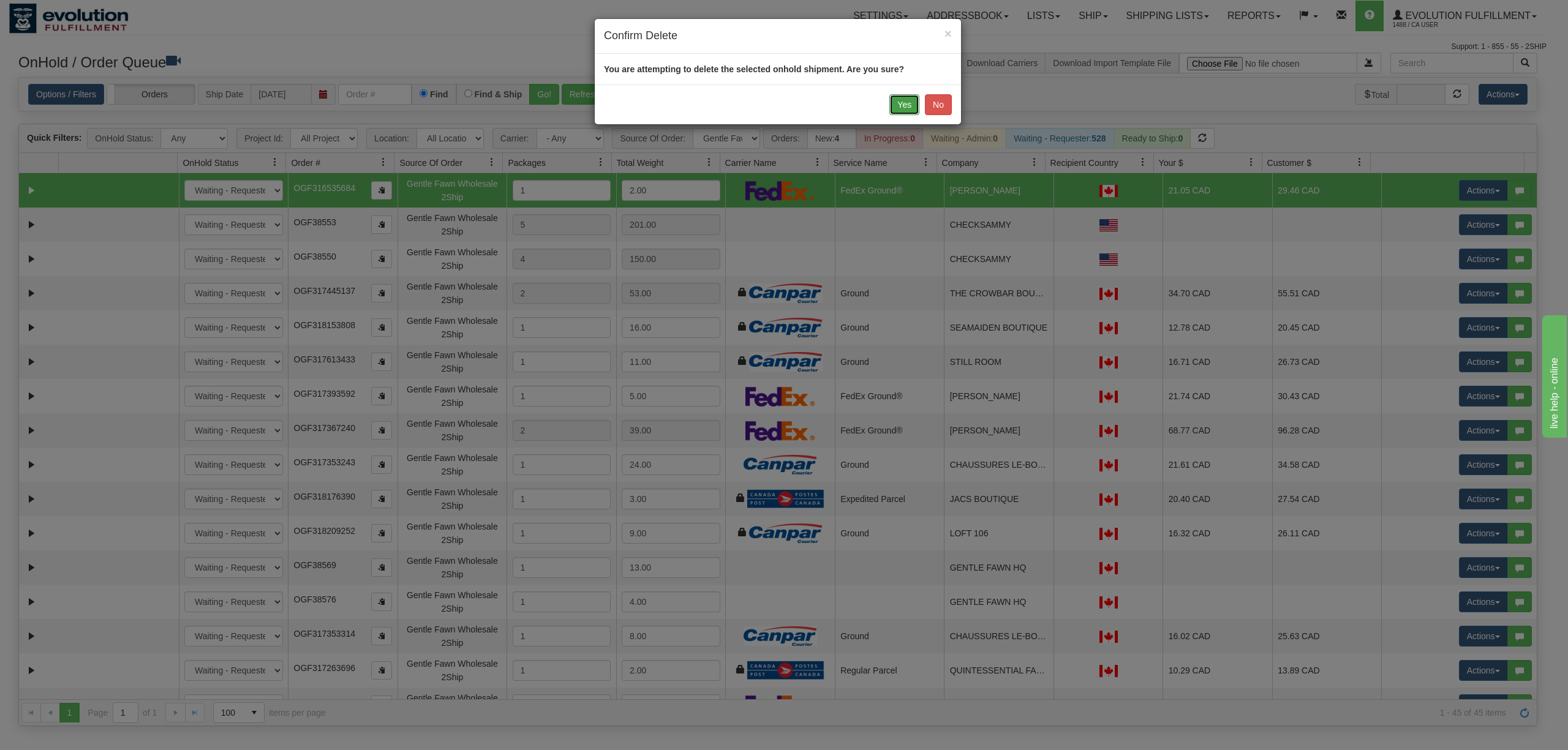
click at [898, 103] on button "Yes" at bounding box center [905, 105] width 30 height 21
